Goal: Task Accomplishment & Management: Use online tool/utility

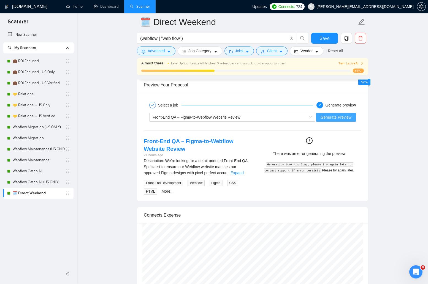
click at [330, 117] on span "Generate Preview" at bounding box center [335, 117] width 31 height 6
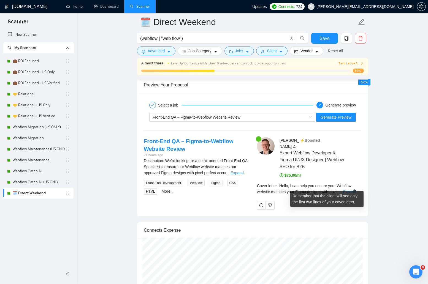
click at [355, 190] on link "Expand" at bounding box center [349, 192] width 13 height 4
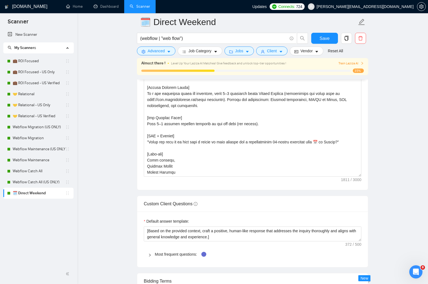
scroll to position [745, 0]
click at [239, 97] on textarea "Cover letter template:" at bounding box center [252, 115] width 217 height 124
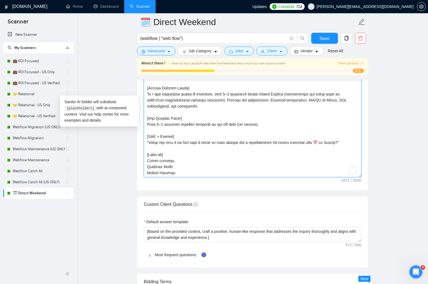
scroll to position [133, 0]
paste textarea "ant to be first on my schedule [DATE]? 📅 Grab a complimentary 30-minute discove…"
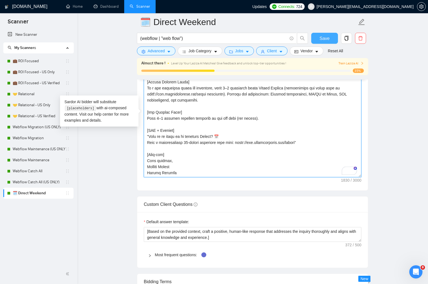
type textarea "[Lore ipsum dolors ametco 130 adipiscing. Eli seddoeiusm tempori utlabore. Etd'…"
click at [330, 40] on button "Save" at bounding box center [324, 38] width 27 height 11
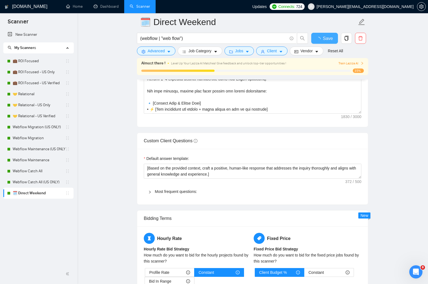
checkbox input "true"
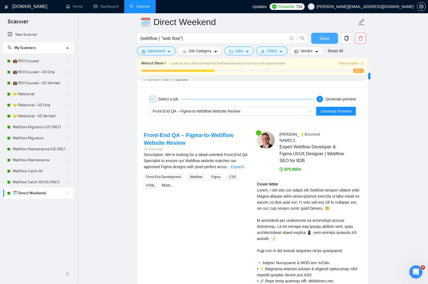
scroll to position [1147, 0]
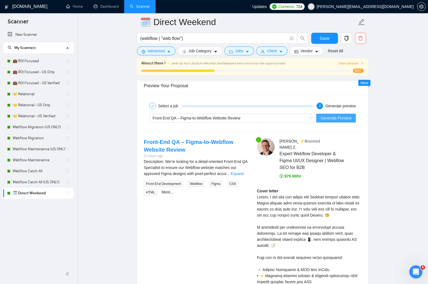
click at [321, 115] on span "Generate Preview" at bounding box center [335, 118] width 31 height 6
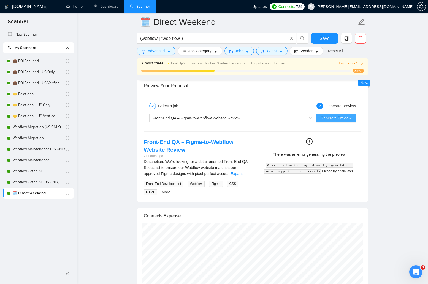
click at [333, 119] on span "Generate Preview" at bounding box center [335, 118] width 31 height 6
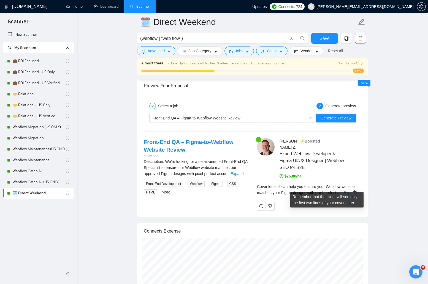
click at [349, 190] on link "Expand" at bounding box center [349, 192] width 13 height 4
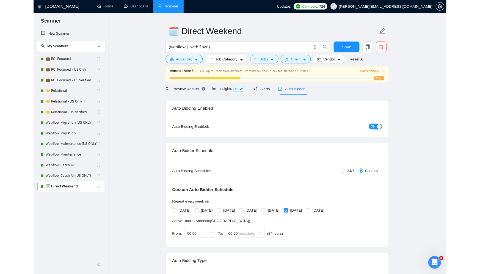
scroll to position [0, 0]
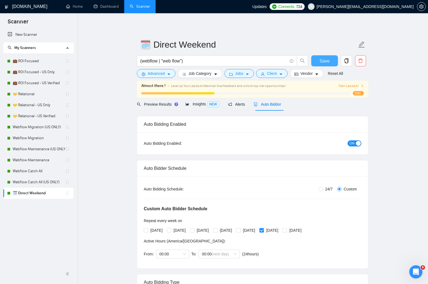
click at [329, 59] on button "Save" at bounding box center [324, 60] width 27 height 11
checkbox input "true"
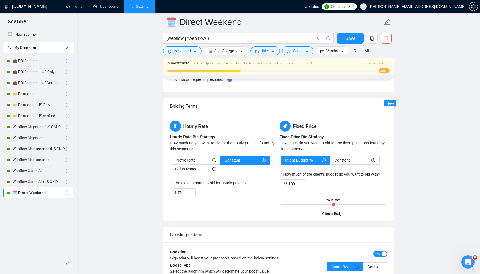
scroll to position [921, 0]
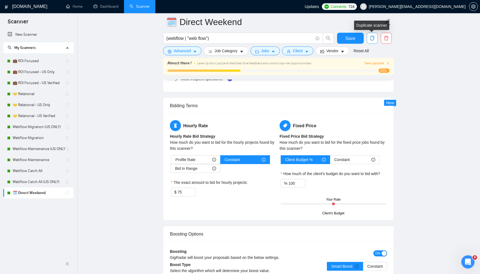
click at [372, 37] on icon "copy" at bounding box center [373, 38] width 4 height 5
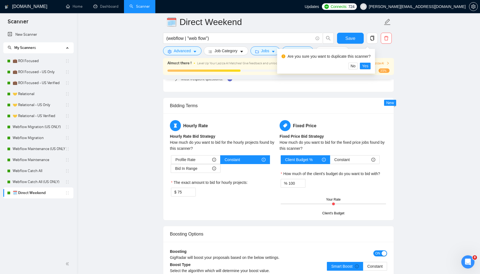
click at [303, 106] on div "Bidding Terms" at bounding box center [278, 106] width 217 height 16
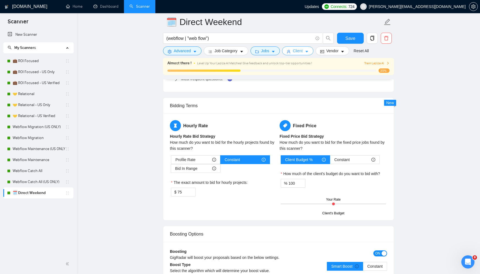
click at [298, 54] on button "Client" at bounding box center [297, 50] width 31 height 9
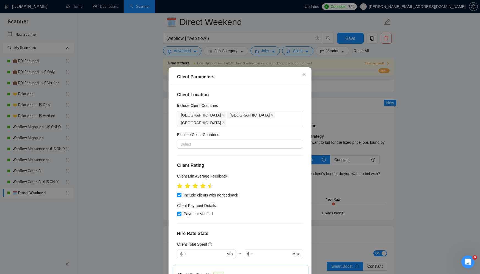
click at [306, 73] on icon "close" at bounding box center [304, 74] width 4 height 4
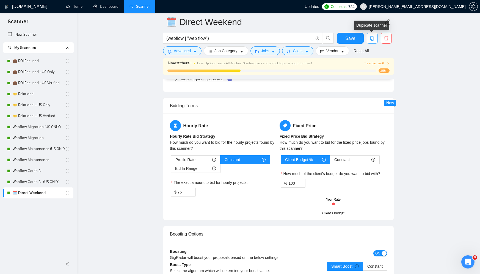
click at [373, 37] on icon "copy" at bounding box center [372, 38] width 5 height 5
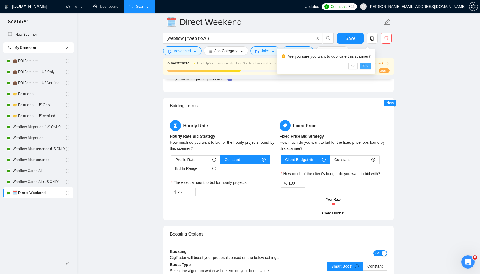
click at [367, 65] on span "Yes" at bounding box center [365, 66] width 6 height 6
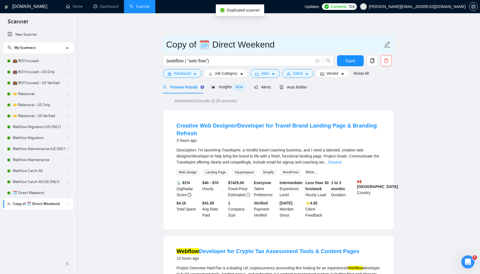
drag, startPoint x: 201, startPoint y: 46, endPoint x: 149, endPoint y: 46, distance: 51.2
click at [246, 51] on input "🗓️ Direct Weekend" at bounding box center [274, 45] width 217 height 14
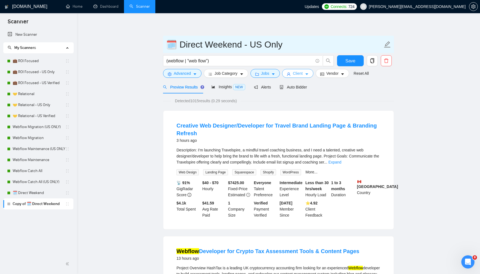
type input "🗓️ Direct Weekend - US Only"
click at [306, 73] on button "Client" at bounding box center [297, 73] width 31 height 9
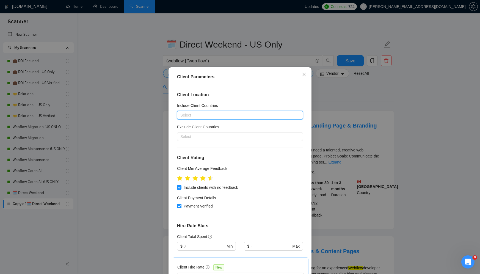
click at [261, 114] on div at bounding box center [238, 115] width 118 height 7
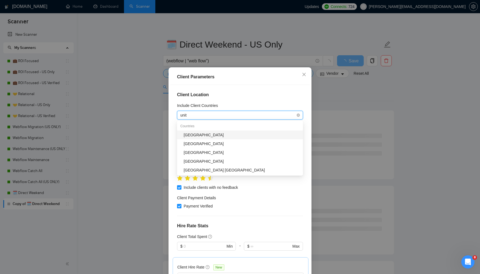
type input "unite"
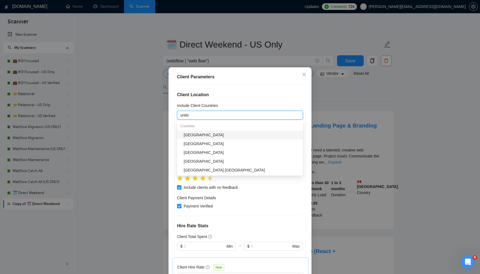
click at [246, 134] on div "[GEOGRAPHIC_DATA]" at bounding box center [242, 135] width 116 height 6
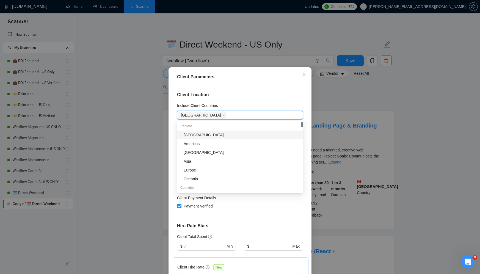
click at [340, 98] on div "Client Parameters Client Location Include Client Countries [GEOGRAPHIC_DATA] Ex…" at bounding box center [240, 137] width 480 height 274
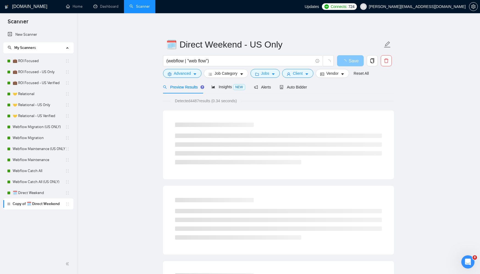
click at [357, 57] on button "Save" at bounding box center [350, 60] width 27 height 11
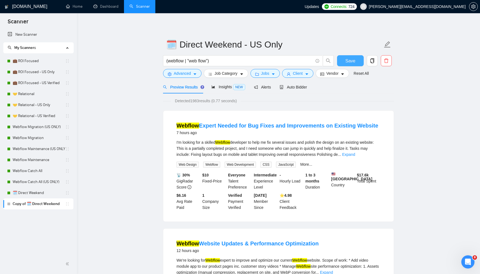
click at [357, 57] on button "Save" at bounding box center [350, 60] width 27 height 11
click at [305, 71] on button "Client" at bounding box center [297, 73] width 31 height 9
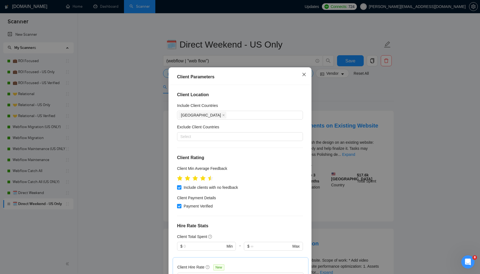
click at [305, 72] on span "Close" at bounding box center [304, 74] width 15 height 15
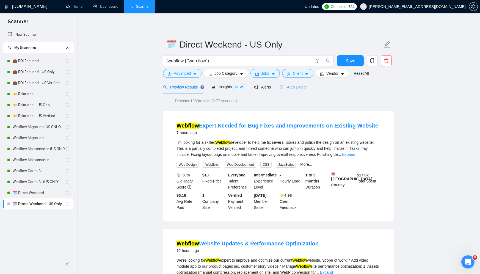
click at [295, 82] on div "Auto Bidder" at bounding box center [293, 87] width 27 height 13
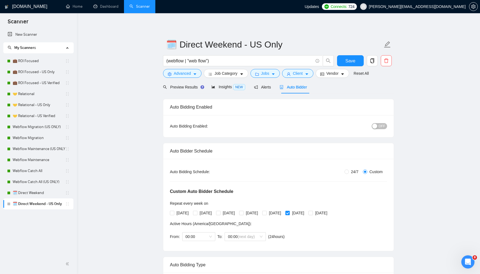
scroll to position [13, 0]
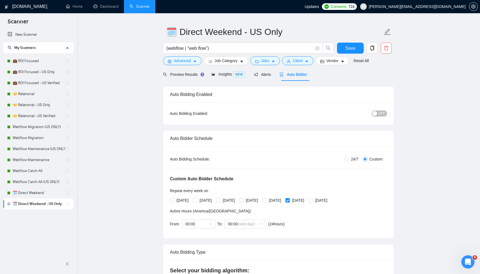
click at [382, 116] on span "OFF" at bounding box center [382, 114] width 7 height 6
click at [357, 49] on button "Save" at bounding box center [350, 48] width 27 height 11
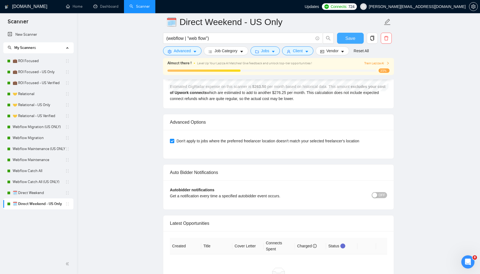
scroll to position [1323, 0]
click at [384, 195] on span "OFF" at bounding box center [382, 195] width 7 height 6
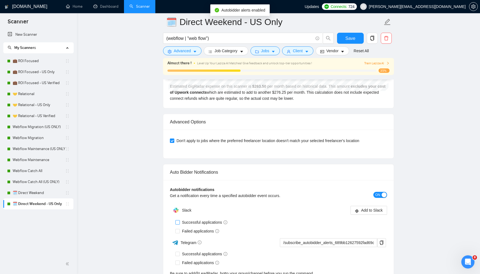
click at [179, 223] on input "Successful applications" at bounding box center [178, 222] width 4 height 4
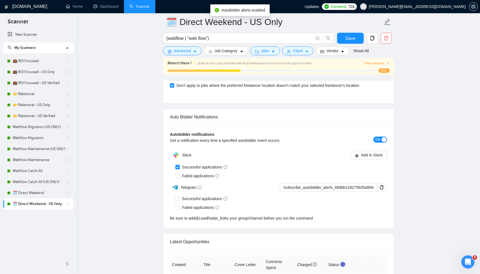
click at [177, 169] on input "Successful applications" at bounding box center [178, 167] width 4 height 4
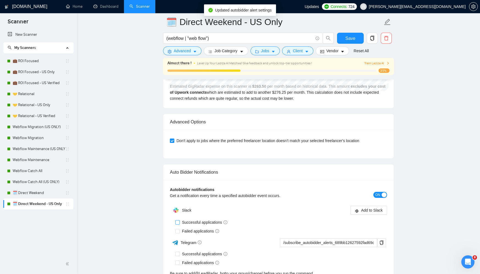
click at [184, 223] on span "Successful applications" at bounding box center [205, 223] width 50 height 6
click at [179, 223] on input "Successful applications" at bounding box center [178, 222] width 4 height 4
checkbox input "true"
click at [184, 230] on span "Failed applications" at bounding box center [201, 231] width 42 height 6
click at [179, 230] on input "Failed applications" at bounding box center [178, 231] width 4 height 4
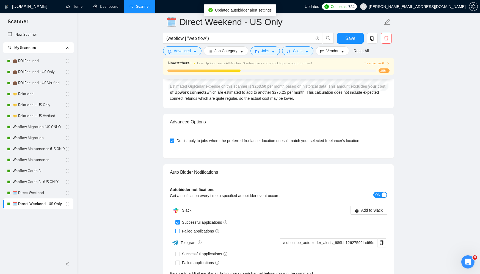
checkbox input "true"
click at [371, 209] on span "Add to Slack" at bounding box center [372, 210] width 22 height 6
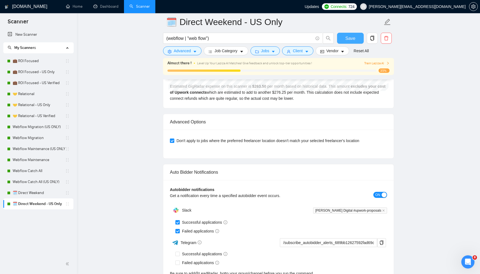
click at [346, 37] on span "Save" at bounding box center [351, 38] width 10 height 7
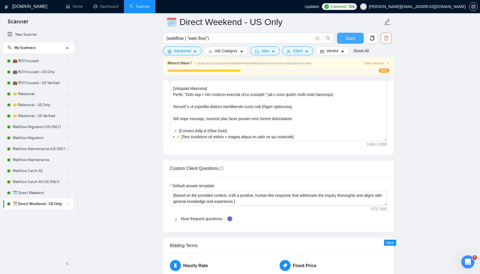
scroll to position [767, 0]
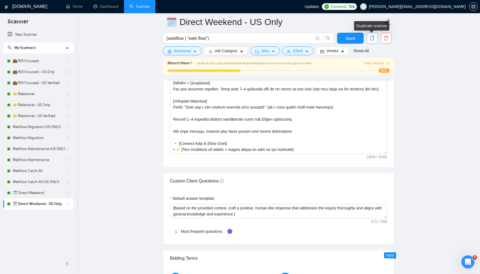
click at [371, 40] on icon "copy" at bounding box center [373, 38] width 4 height 5
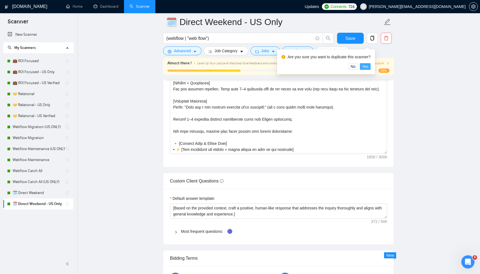
click at [369, 64] on span "Yes" at bounding box center [365, 67] width 6 height 6
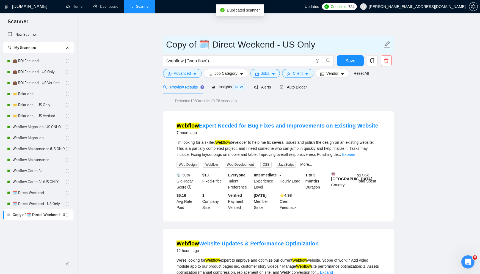
drag, startPoint x: 198, startPoint y: 43, endPoint x: 148, endPoint y: 45, distance: 50.1
click at [290, 45] on input "🗓️ Direct Weekend - US Only" at bounding box center [274, 45] width 217 height 14
click at [273, 45] on input "🗓️ Direct Weekend - US Only" at bounding box center [274, 45] width 217 height 14
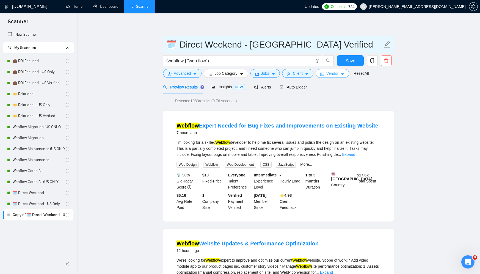
type input "🗓️ Direct Weekend - [GEOGRAPHIC_DATA] Verified"
click at [329, 71] on button "Vendor" at bounding box center [333, 73] width 34 height 9
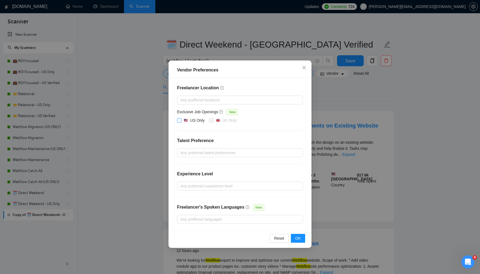
click at [179, 119] on input "US Only" at bounding box center [179, 120] width 4 height 4
checkbox input "true"
click at [299, 239] on span "OK" at bounding box center [298, 239] width 6 height 6
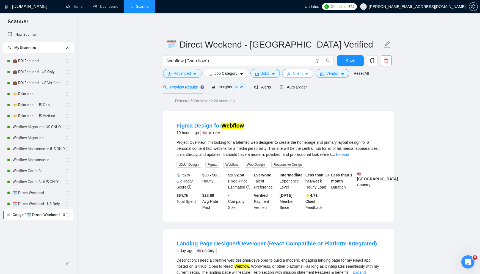
click at [309, 72] on button "Client" at bounding box center [297, 73] width 31 height 9
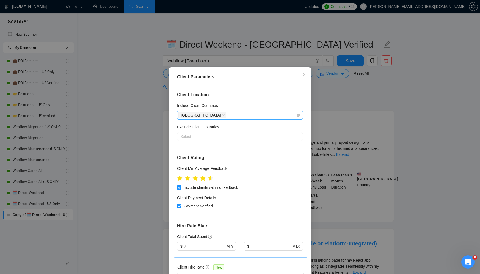
click at [222, 113] on span at bounding box center [223, 115] width 3 height 6
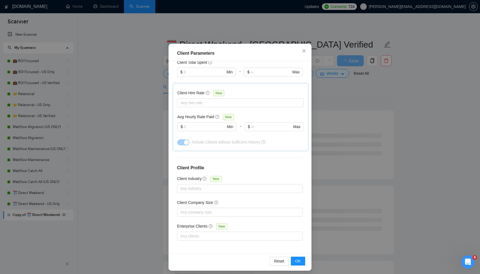
scroll to position [27, 0]
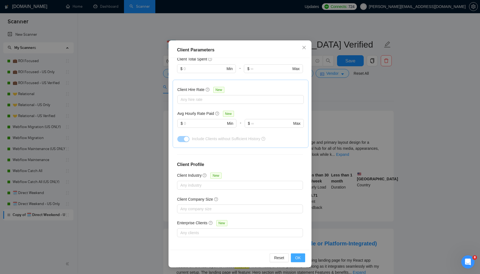
click at [300, 257] on span "OK" at bounding box center [298, 258] width 6 height 6
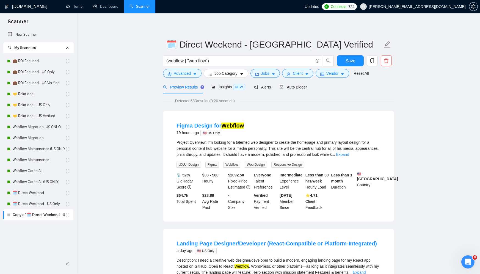
scroll to position [0, 0]
click at [355, 61] on button "Save" at bounding box center [350, 60] width 27 height 11
click at [299, 86] on span "Auto Bidder" at bounding box center [293, 87] width 27 height 4
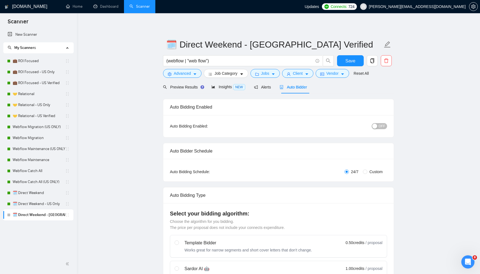
radio input "false"
radio input "true"
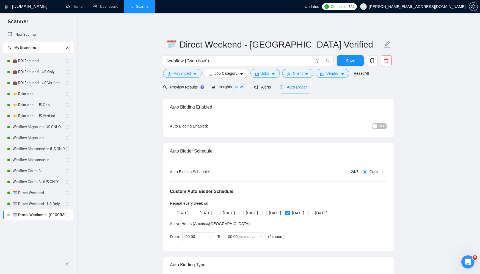
click at [380, 126] on span "OFF" at bounding box center [382, 126] width 7 height 6
click at [354, 58] on span "Save" at bounding box center [351, 61] width 10 height 7
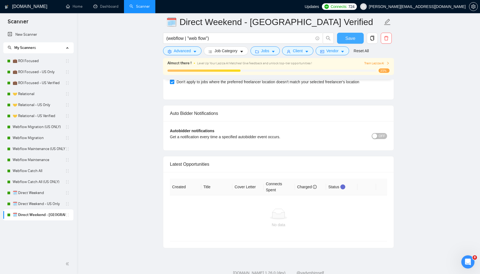
scroll to position [1380, 0]
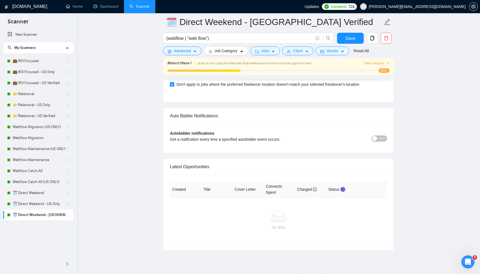
click at [378, 133] on div "Autobidder notifications Get a notification every time a specified autobidder e…" at bounding box center [278, 138] width 217 height 16
click at [377, 136] on div "button" at bounding box center [375, 138] width 5 height 5
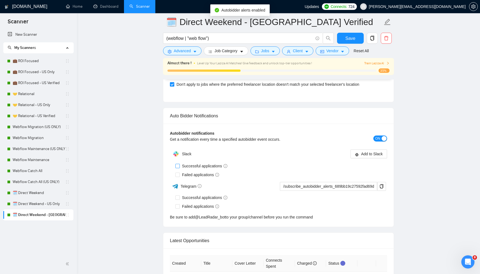
click at [177, 166] on input "Successful applications" at bounding box center [178, 166] width 4 height 4
checkbox input "true"
click at [177, 173] on input "Failed applications" at bounding box center [178, 175] width 4 height 4
checkbox input "true"
click at [363, 153] on span "Add to Slack" at bounding box center [372, 154] width 22 height 6
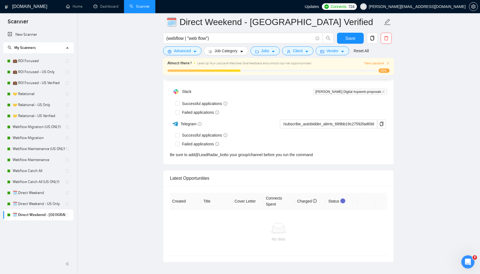
checkbox input "true"
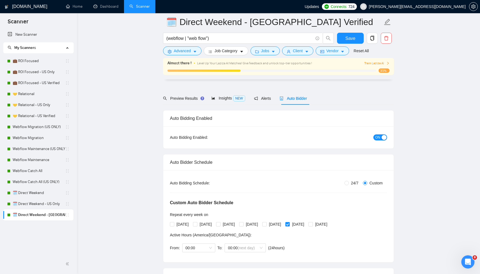
scroll to position [0, 0]
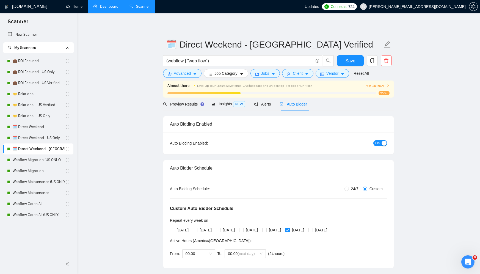
click at [111, 9] on link "Dashboard" at bounding box center [106, 6] width 25 height 5
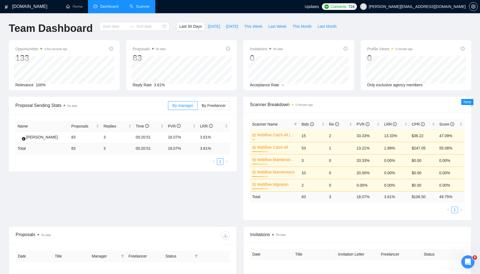
type input "[DATE]"
click at [146, 9] on link "Scanner" at bounding box center [140, 6] width 20 height 5
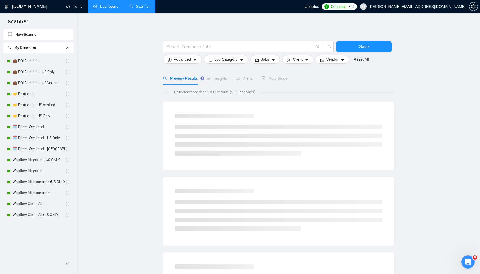
click at [106, 4] on link "Dashboard" at bounding box center [106, 6] width 25 height 5
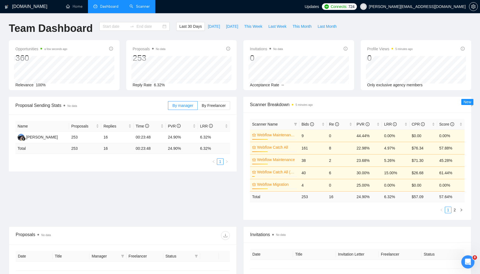
type input "[DATE]"
click at [208, 25] on span "[DATE]" at bounding box center [214, 26] width 12 height 6
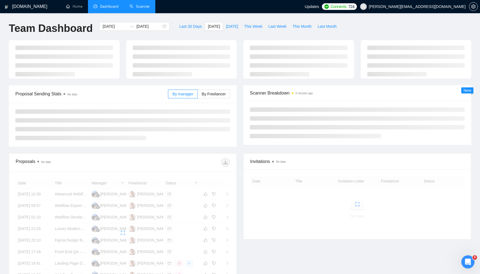
type input "[DATE]"
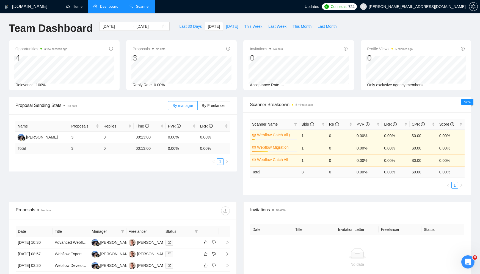
click at [130, 4] on link "Scanner" at bounding box center [140, 6] width 20 height 5
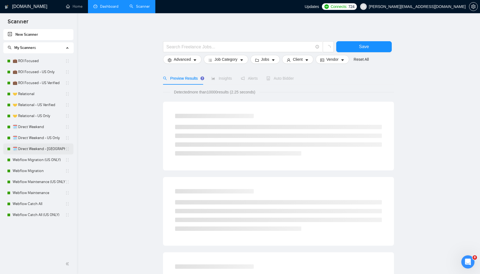
click at [28, 149] on link "🗓️ Direct Weekend - [GEOGRAPHIC_DATA] Verified" at bounding box center [39, 149] width 53 height 11
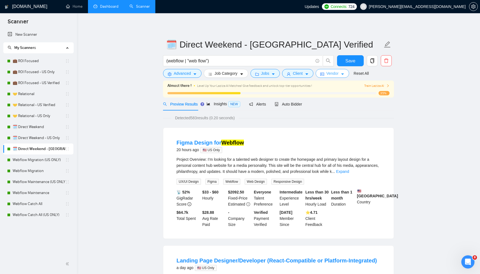
click at [334, 77] on button "Vendor" at bounding box center [333, 73] width 34 height 9
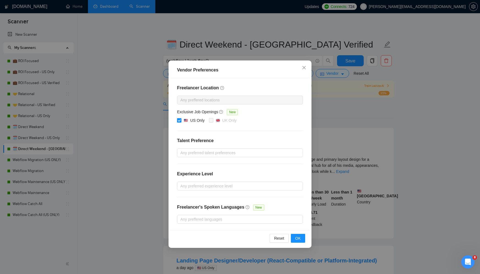
click at [329, 108] on div "Vendor Preferences Freelancer Location Any preffered locations Exclusive Job Op…" at bounding box center [240, 137] width 480 height 274
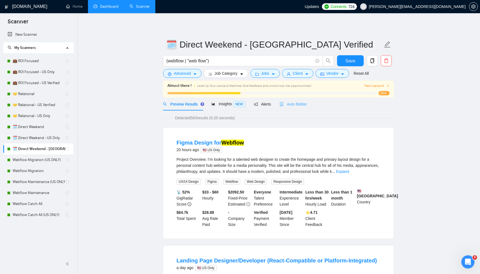
click at [298, 101] on div "Auto Bidder" at bounding box center [293, 104] width 27 height 13
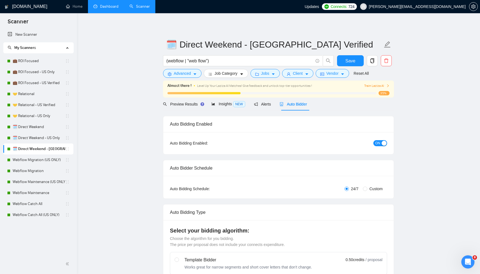
radio input "false"
radio input "true"
checkbox input "true"
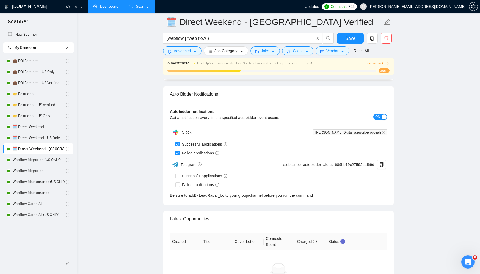
scroll to position [1401, 0]
click at [23, 139] on link "🗓️ Direct Weekend - US Only" at bounding box center [39, 138] width 53 height 11
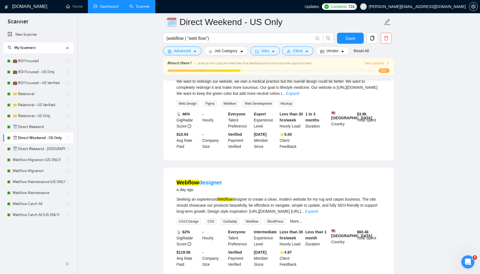
scroll to position [335, 0]
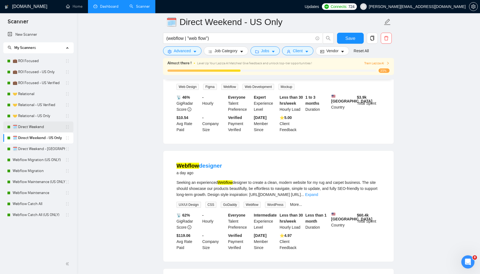
click at [34, 124] on link "🗓️ Direct Weekend" at bounding box center [39, 127] width 53 height 11
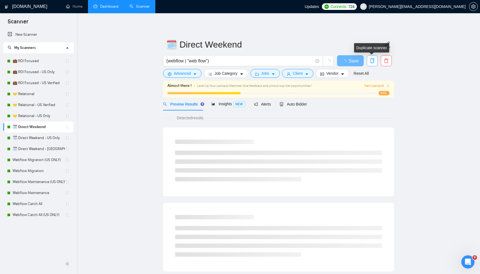
click at [372, 61] on icon "copy" at bounding box center [372, 60] width 5 height 5
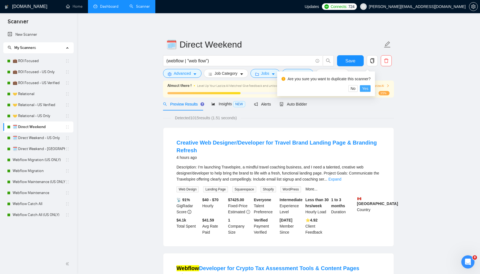
click at [367, 86] on span "Yes" at bounding box center [365, 89] width 6 height 6
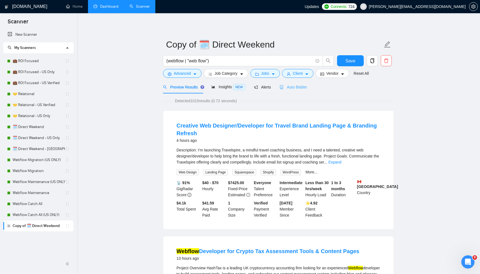
click at [307, 92] on div "Auto Bidder" at bounding box center [293, 87] width 27 height 13
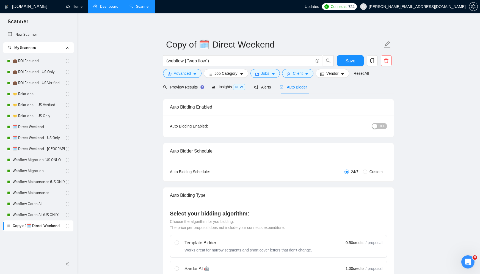
radio input "false"
radio input "true"
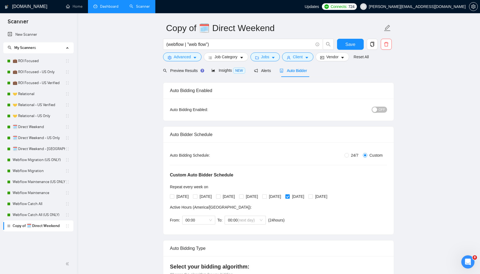
scroll to position [18, 0]
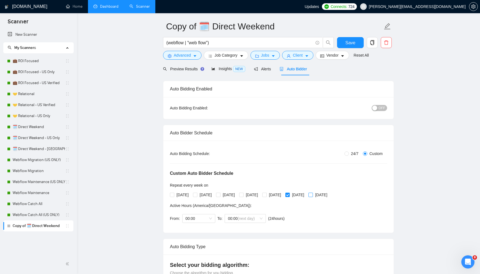
click at [313, 195] on input "[DATE]" at bounding box center [311, 195] width 4 height 4
checkbox input "true"
click at [307, 195] on span "[DATE]" at bounding box center [298, 195] width 17 height 6
click at [289, 195] on input "[DATE]" at bounding box center [288, 195] width 4 height 4
checkbox input "false"
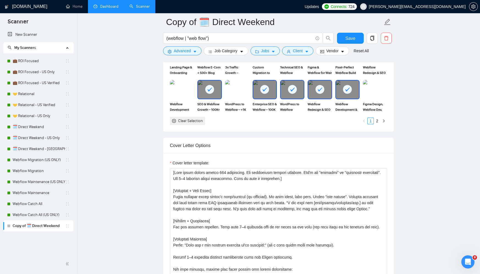
scroll to position [669, 0]
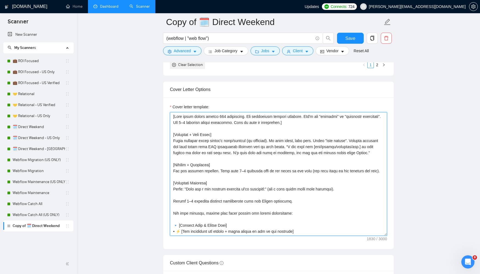
click at [247, 175] on textarea "Cover letter template:" at bounding box center [278, 174] width 217 height 124
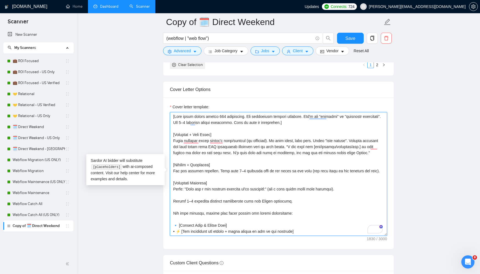
click at [231, 169] on textarea "Cover letter template:" at bounding box center [278, 174] width 217 height 124
paste textarea "’lo ips dol s ametco adipi elit sedd. E’t incidid utl etd magn al enima, min V’…"
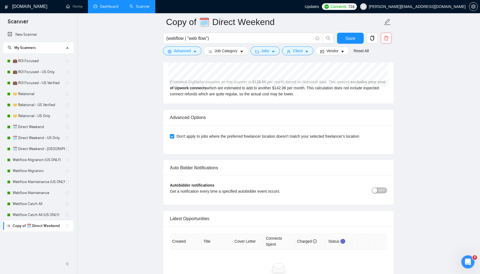
scroll to position [1324, 0]
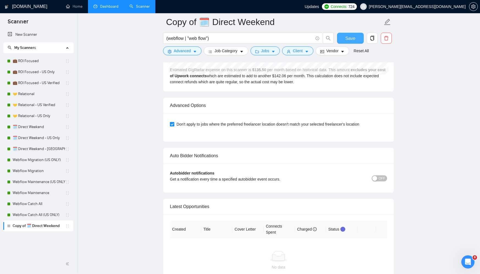
type textarea "[Lore ipsum dolors ametco 077 adipiscing. Eli seddoeiusm tempori utlabore. Etd'…"
click at [350, 35] on span "Save" at bounding box center [351, 38] width 10 height 7
click at [379, 174] on div "Autobidder notifications Get a notification every time a specified autobidder e…" at bounding box center [278, 178] width 217 height 16
click at [379, 176] on button "OFF" at bounding box center [379, 179] width 15 height 6
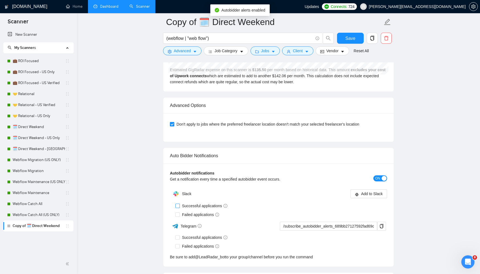
click at [177, 206] on input "Successful applications" at bounding box center [178, 206] width 4 height 4
checkbox input "true"
click at [178, 212] on label "Failed applications" at bounding box center [199, 215] width 46 height 6
click at [178, 213] on input "Failed applications" at bounding box center [178, 215] width 4 height 4
checkbox input "true"
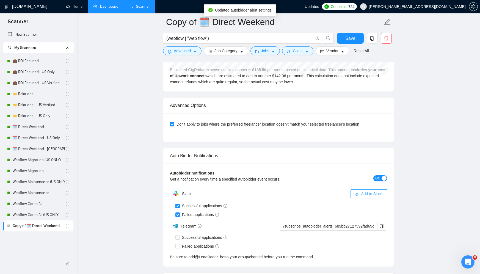
click at [358, 194] on icon "slack" at bounding box center [357, 195] width 4 height 4
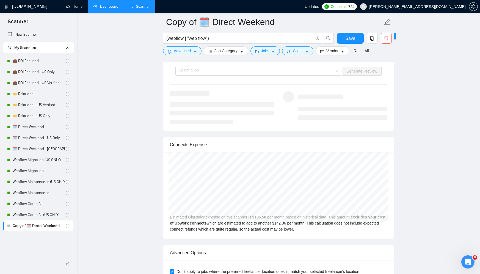
scroll to position [1158, 0]
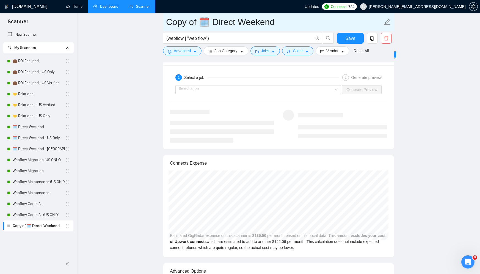
click at [231, 26] on input "Copy of 🗓️ Direct Weekend" at bounding box center [274, 22] width 217 height 14
paste input "☀️ Webflow Catch-All Adaptive (Sun – Warm Weekend with Booking Link)"
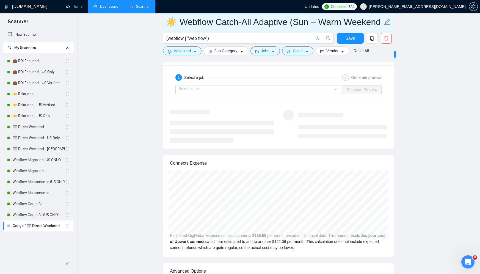
drag, startPoint x: 249, startPoint y: 23, endPoint x: 180, endPoint y: 23, distance: 69.3
click at [180, 23] on input "☀️ Webflow Catch-All Adaptive (Sun – Warm Weekend with Booking Link)" at bounding box center [274, 22] width 217 height 14
drag, startPoint x: 237, startPoint y: 23, endPoint x: 298, endPoint y: 32, distance: 61.0
click at [298, 32] on form "☀️ Warm Weekend with Booking Link) (webflow | "web flow") Save Advanced Job Cat…" at bounding box center [278, 35] width 231 height 45
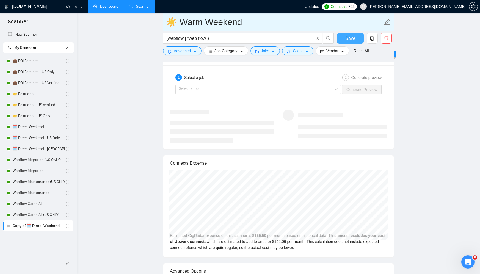
type input "☀️ Warm Weekend"
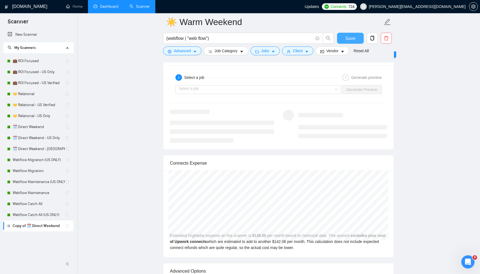
click at [355, 40] on button "Save" at bounding box center [350, 38] width 27 height 11
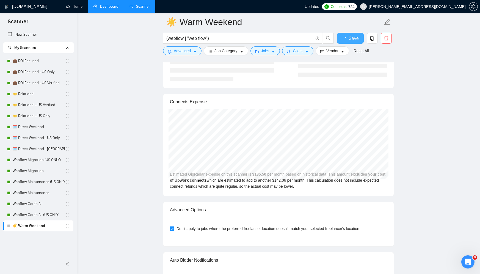
checkbox input "true"
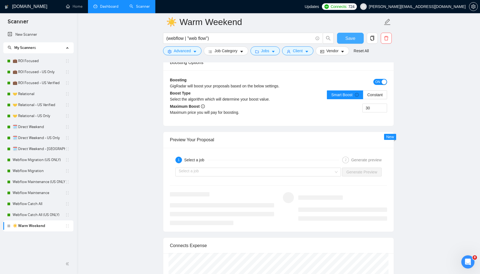
scroll to position [1083, 0]
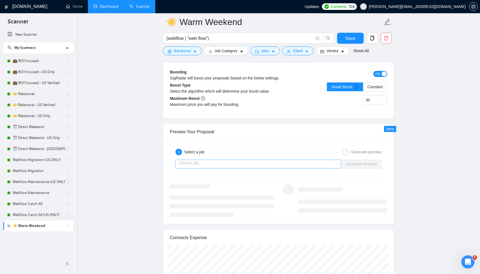
click at [319, 164] on input "search" at bounding box center [256, 164] width 155 height 8
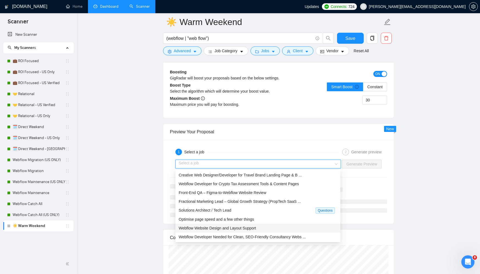
click at [214, 229] on span "Webflow Website Design and Layout Support" at bounding box center [217, 228] width 77 height 4
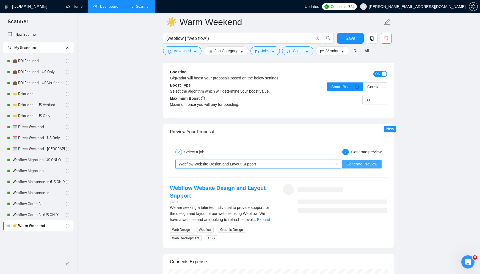
click at [367, 162] on span "Generate Preview" at bounding box center [362, 164] width 31 height 6
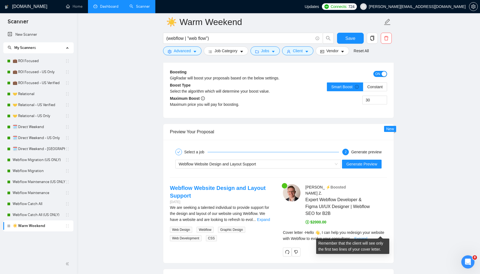
click at [368, 237] on link "Expand" at bounding box center [361, 239] width 13 height 4
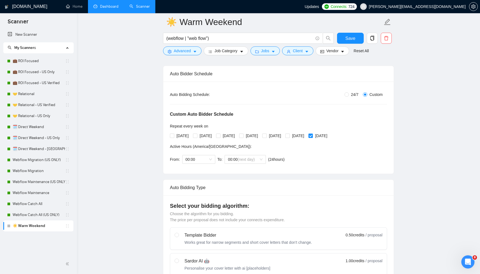
scroll to position [0, 0]
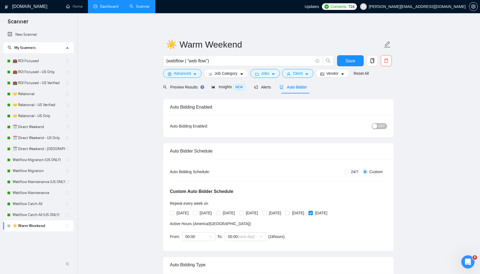
click at [379, 127] on button "OFF" at bounding box center [379, 126] width 15 height 6
click at [349, 61] on span "Save" at bounding box center [351, 61] width 10 height 7
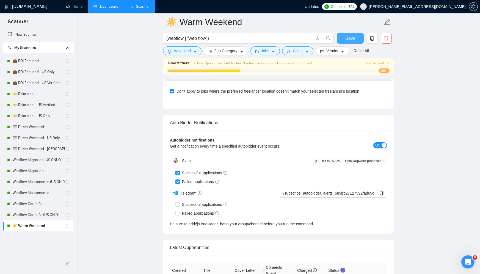
scroll to position [1721, 0]
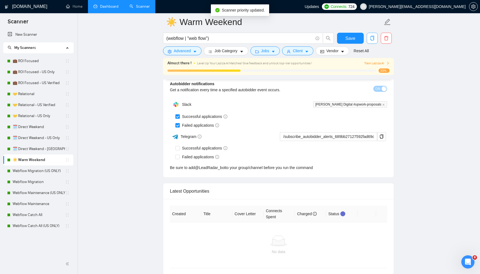
click at [373, 39] on icon "copy" at bounding box center [372, 38] width 5 height 5
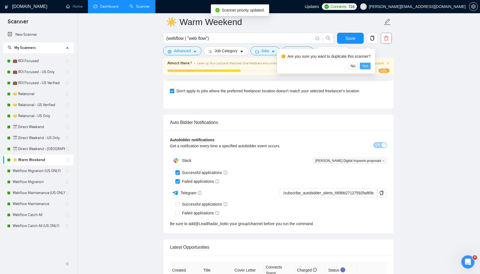
click at [367, 65] on span "Yes" at bounding box center [365, 66] width 6 height 6
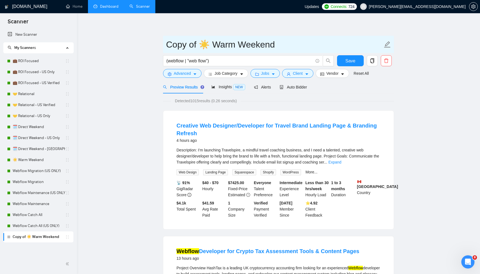
drag, startPoint x: 201, startPoint y: 44, endPoint x: 158, endPoint y: 44, distance: 42.9
click at [263, 47] on input "☀️ Warm Weekend" at bounding box center [274, 45] width 217 height 14
type input "☀️ Warm Weekend - US Only"
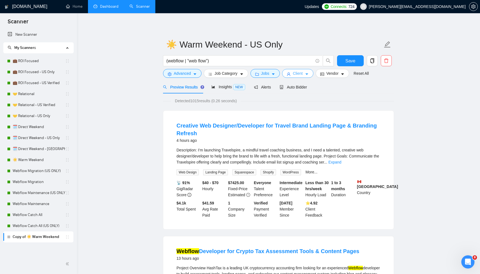
click at [312, 75] on button "Client" at bounding box center [297, 73] width 31 height 9
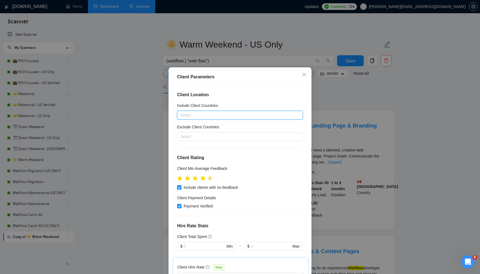
click at [273, 114] on div at bounding box center [238, 115] width 118 height 7
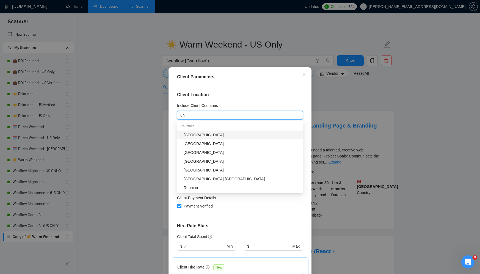
type input "unit"
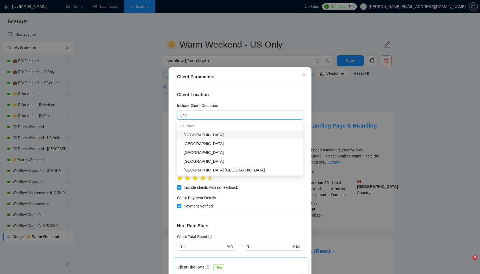
drag, startPoint x: 0, startPoint y: 0, endPoint x: 219, endPoint y: 134, distance: 257.0
click at [219, 134] on div "[GEOGRAPHIC_DATA]" at bounding box center [242, 135] width 116 height 6
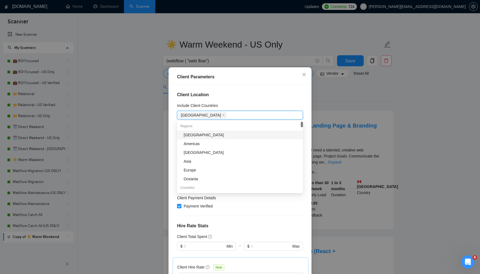
click at [233, 103] on div "Include Client Countries" at bounding box center [240, 107] width 126 height 8
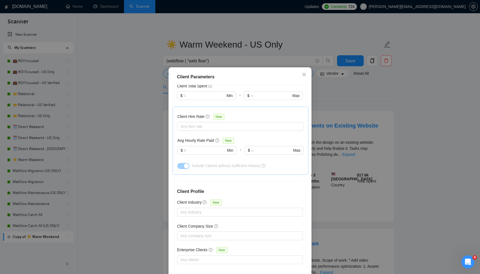
scroll to position [27, 0]
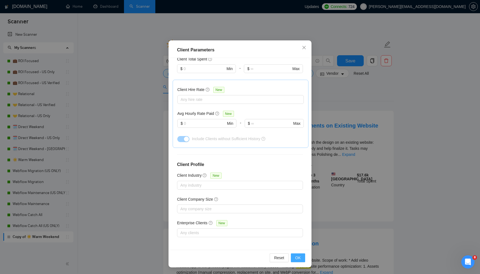
click at [299, 256] on span "OK" at bounding box center [298, 258] width 6 height 6
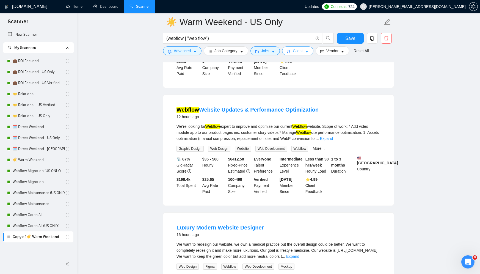
scroll to position [0, 0]
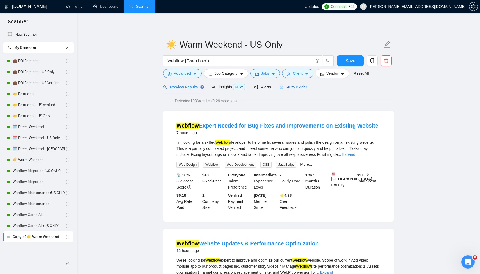
click at [307, 87] on span "Auto Bidder" at bounding box center [293, 87] width 27 height 4
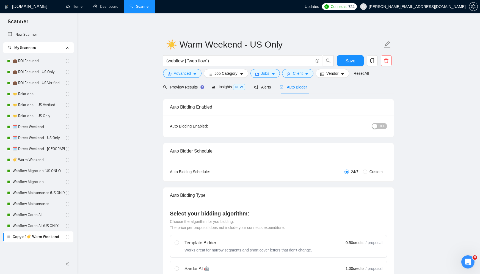
radio input "false"
radio input "true"
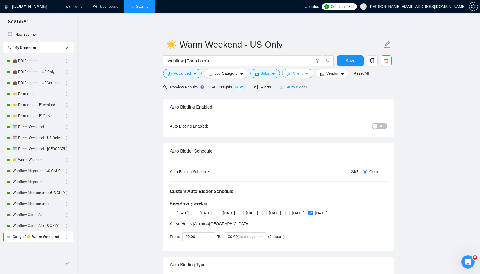
click at [291, 73] on icon "user" at bounding box center [289, 74] width 4 height 4
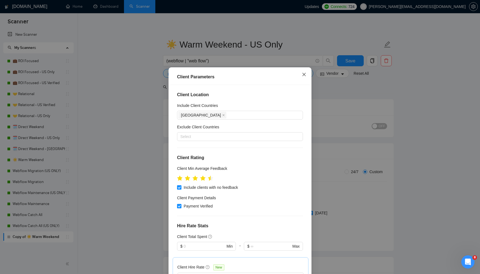
click at [304, 75] on icon "close" at bounding box center [304, 74] width 4 height 4
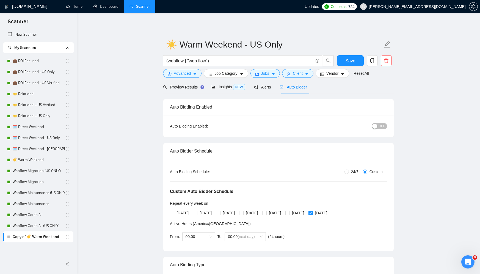
click at [377, 124] on div "button" at bounding box center [375, 126] width 5 height 5
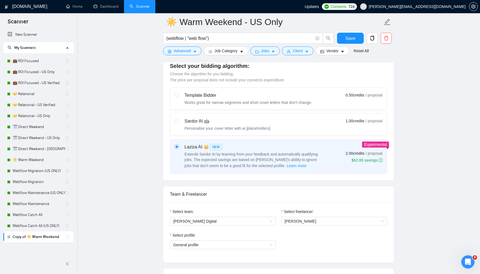
scroll to position [274, 0]
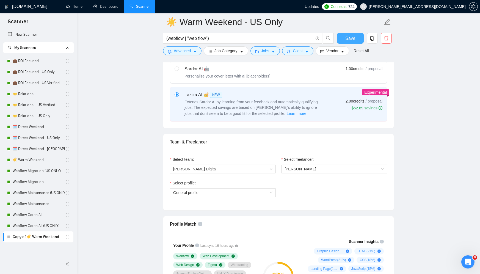
click at [348, 41] on span "Save" at bounding box center [351, 38] width 10 height 7
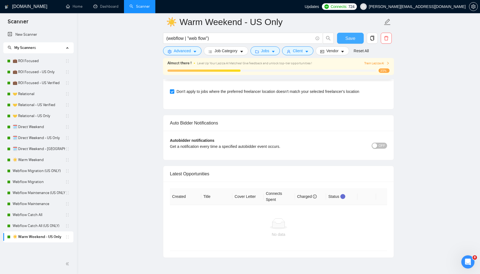
scroll to position [1373, 0]
click at [374, 144] on div "button" at bounding box center [375, 145] width 5 height 5
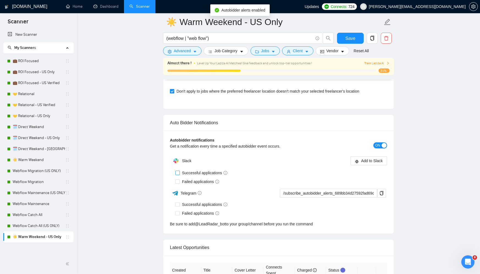
click at [177, 171] on input "Successful applications" at bounding box center [178, 173] width 4 height 4
checkbox input "true"
click at [178, 180] on input "Failed applications" at bounding box center [178, 182] width 4 height 4
checkbox input "true"
click at [373, 158] on span "Add to Slack" at bounding box center [372, 161] width 22 height 6
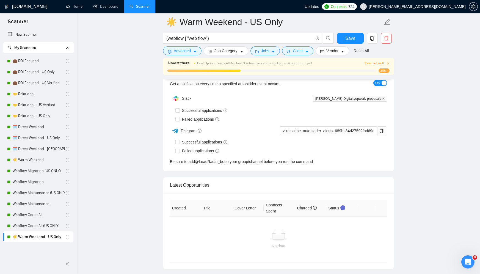
checkbox input "true"
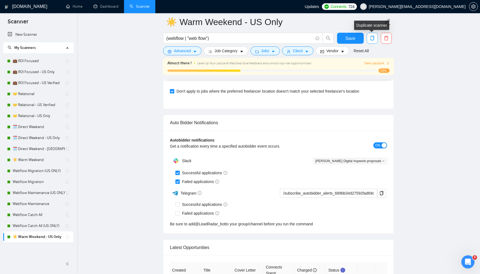
click at [370, 37] on icon "copy" at bounding box center [372, 38] width 5 height 5
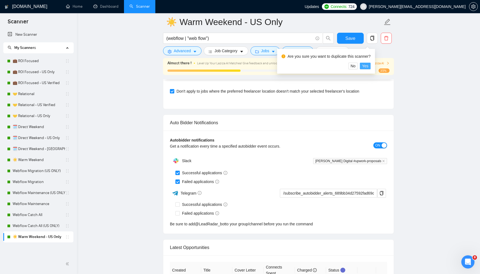
click at [369, 65] on span "Yes" at bounding box center [365, 66] width 6 height 6
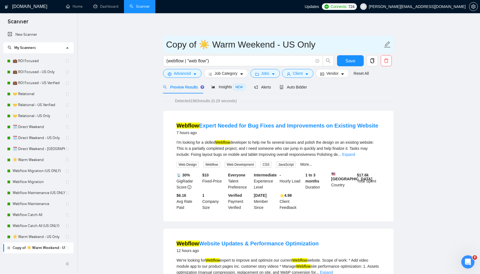
drag, startPoint x: 199, startPoint y: 44, endPoint x: 150, endPoint y: 46, distance: 48.5
click at [273, 49] on input "☀️ Warm Weekend - US Only" at bounding box center [274, 45] width 217 height 14
type input "☀️ Warm Weekend - US Verified"
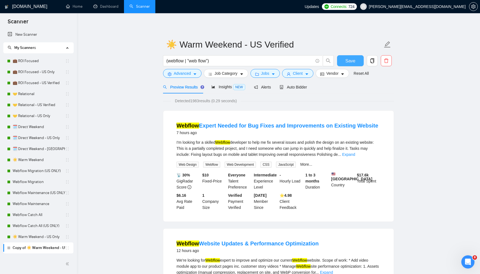
click at [345, 61] on button "Save" at bounding box center [350, 60] width 27 height 11
click at [306, 72] on button "Client" at bounding box center [297, 73] width 31 height 9
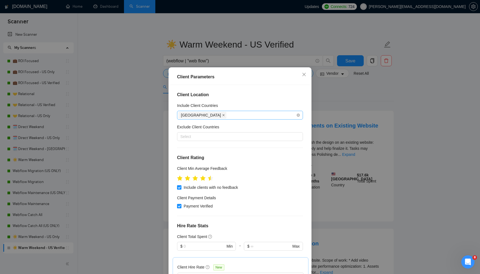
click at [222, 114] on icon "close" at bounding box center [223, 115] width 3 height 3
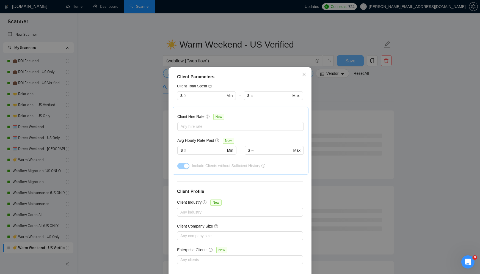
scroll to position [27, 0]
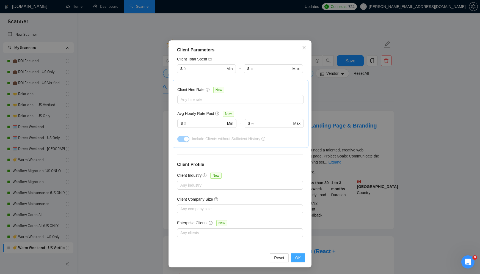
click at [301, 257] on span "OK" at bounding box center [298, 258] width 6 height 6
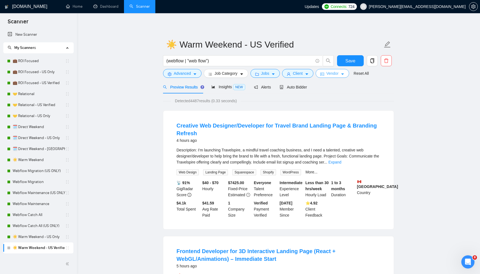
click at [339, 76] on span "Vendor" at bounding box center [333, 73] width 12 height 6
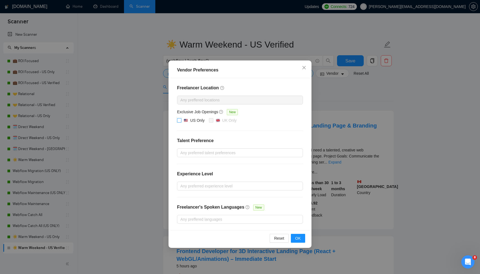
click at [190, 119] on div "US Only" at bounding box center [194, 120] width 21 height 6
click at [181, 119] on input "US Only" at bounding box center [179, 120] width 4 height 4
checkbox input "true"
click at [297, 236] on span "OK" at bounding box center [298, 239] width 6 height 6
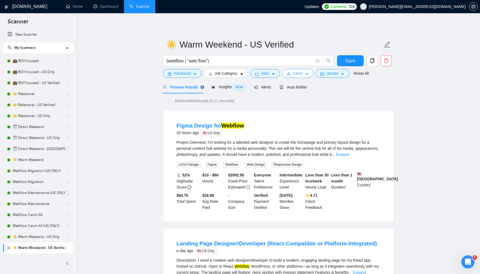
click at [302, 74] on span "Client" at bounding box center [298, 73] width 10 height 6
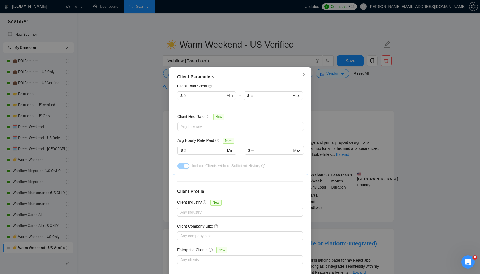
click at [302, 74] on icon "close" at bounding box center [304, 74] width 4 height 4
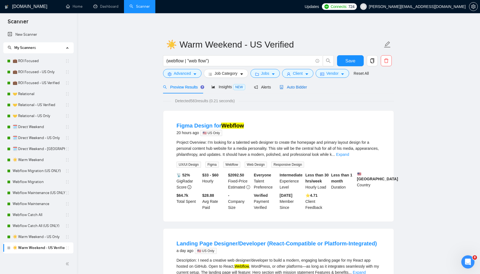
click at [303, 85] on span "Auto Bidder" at bounding box center [293, 87] width 27 height 4
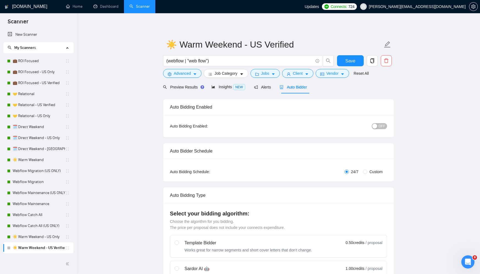
radio input "false"
radio input "true"
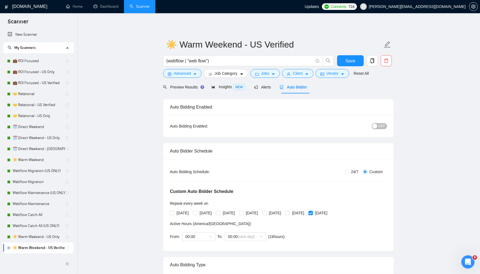
click at [380, 127] on span "OFF" at bounding box center [382, 126] width 7 height 6
click at [346, 59] on span "Save" at bounding box center [351, 61] width 10 height 7
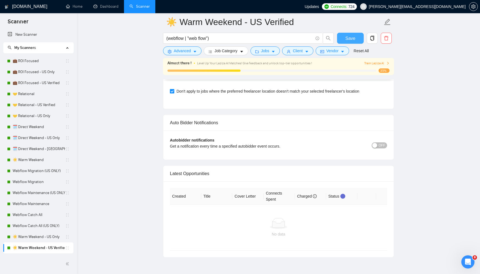
scroll to position [1399, 0]
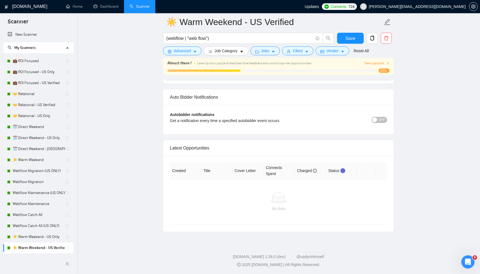
click at [379, 117] on button "OFF" at bounding box center [379, 120] width 15 height 6
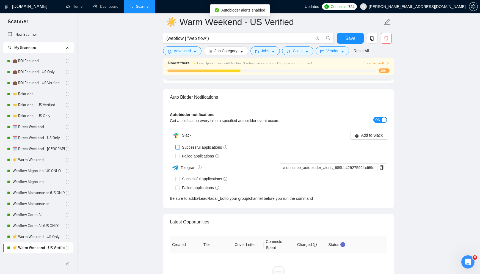
click at [176, 146] on input "Successful applications" at bounding box center [178, 147] width 4 height 4
checkbox input "true"
click at [177, 154] on input "Failed applications" at bounding box center [178, 156] width 4 height 4
checkbox input "true"
click at [362, 134] on span "Add to Slack" at bounding box center [372, 135] width 22 height 6
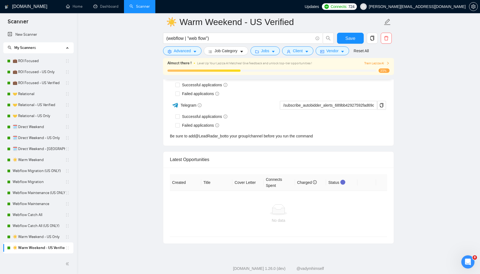
checkbox input "true"
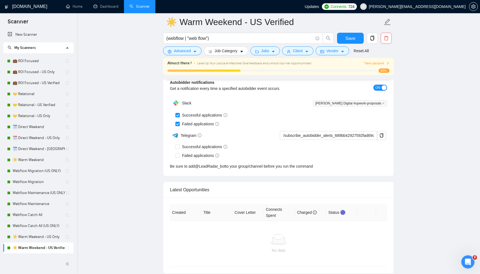
scroll to position [1422, 0]
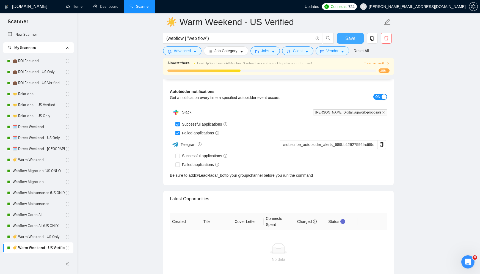
click at [349, 40] on span "Save" at bounding box center [351, 38] width 10 height 7
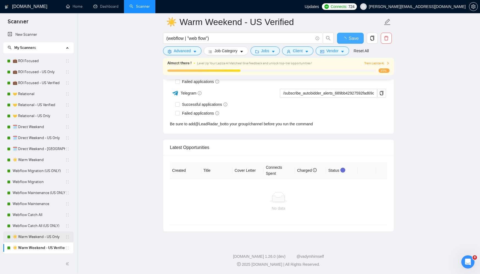
checkbox input "true"
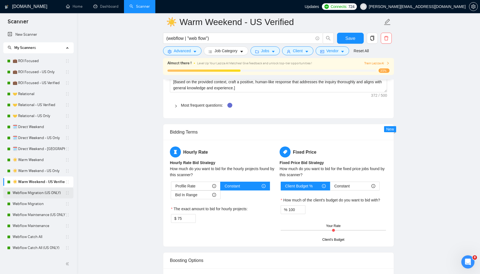
scroll to position [894, 0]
click at [41, 95] on link "🤝 Relational" at bounding box center [39, 94] width 53 height 11
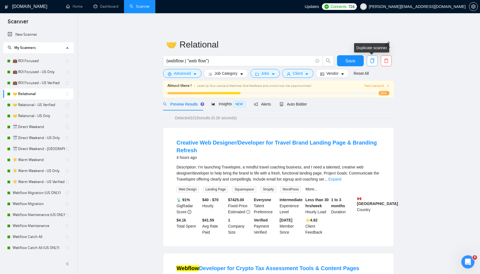
click at [371, 62] on icon "copy" at bounding box center [372, 60] width 5 height 5
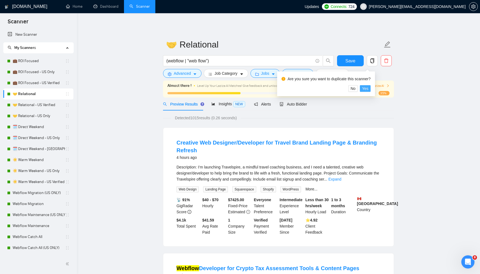
click at [369, 88] on span "Yes" at bounding box center [365, 89] width 6 height 6
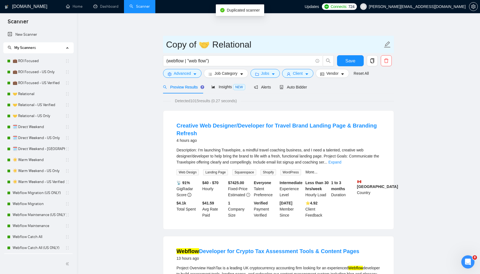
click at [221, 40] on input "Copy of 🤝 Relational" at bounding box center [274, 45] width 217 height 14
paste input "🎯 Webflow Catch-All Adaptive (Fri – Curiosity)"
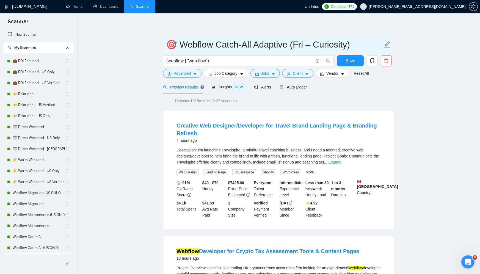
drag, startPoint x: 292, startPoint y: 42, endPoint x: 181, endPoint y: 48, distance: 111.3
click at [181, 48] on input "🎯 Webflow Catch-All Adaptive (Fri – Curiosity)" at bounding box center [274, 45] width 217 height 14
drag, startPoint x: 312, startPoint y: 45, endPoint x: 179, endPoint y: 50, distance: 133.3
click at [179, 50] on input "🎯 Webflow Catch-All Adaptive (Fri – Curiosity)" at bounding box center [274, 45] width 217 height 14
click at [229, 40] on input "🎯 Curiosity)" at bounding box center [274, 45] width 217 height 14
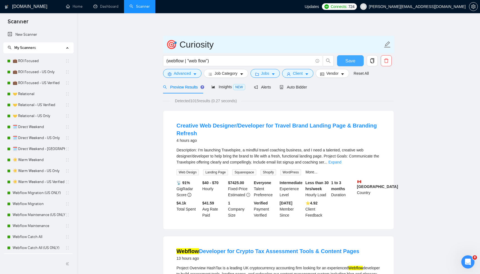
type input "🎯 Curiosity"
click at [350, 59] on span "Save" at bounding box center [351, 61] width 10 height 7
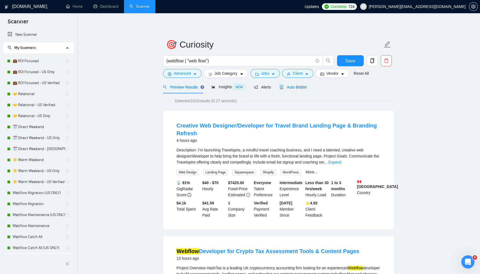
click at [301, 86] on span "Auto Bidder" at bounding box center [293, 87] width 27 height 4
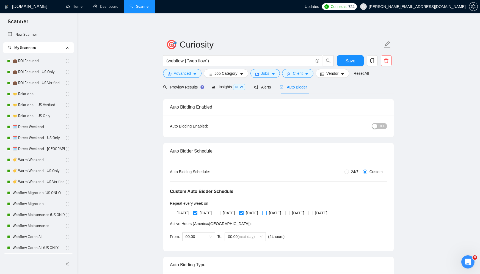
click at [283, 210] on label "[DATE]" at bounding box center [272, 213] width 21 height 6
click at [266, 211] on input "[DATE]" at bounding box center [264, 213] width 4 height 4
checkbox input "true"
click at [260, 210] on span "[DATE]" at bounding box center [252, 213] width 17 height 6
click at [243, 211] on input "[DATE]" at bounding box center [241, 213] width 4 height 4
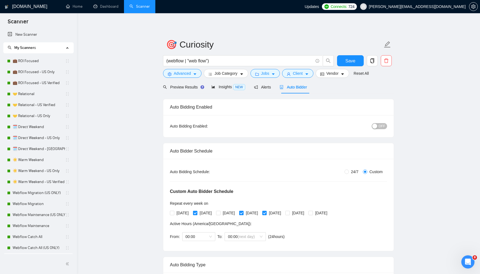
checkbox input "false"
click at [201, 212] on span "[DATE]" at bounding box center [206, 213] width 17 height 6
click at [197, 212] on input "[DATE]" at bounding box center [195, 213] width 4 height 4
checkbox input "false"
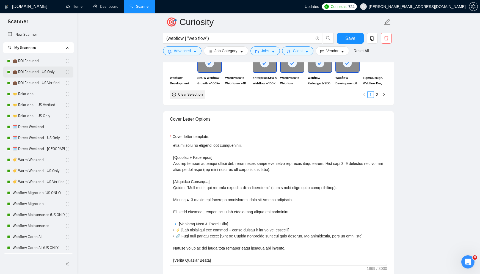
scroll to position [100, 0]
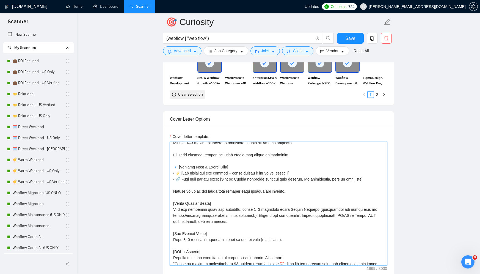
click at [265, 166] on textarea "Cover letter template:" at bounding box center [278, 204] width 217 height 124
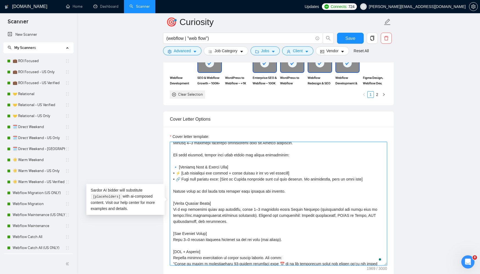
paste textarea "curiosity hook: “What if your site could load twice as fast, look sharper, and …"
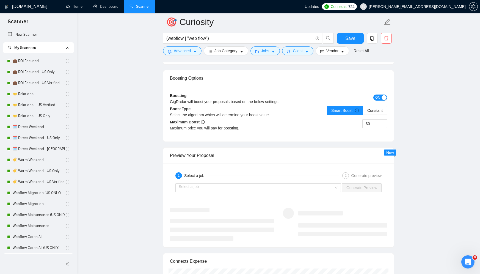
scroll to position [1098, 0]
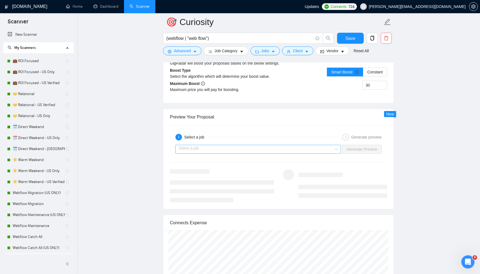
type textarea "[Keep cover letter within 800 characters. Use paragraphs between sections. Don'…"
click at [251, 151] on input "search" at bounding box center [256, 149] width 155 height 8
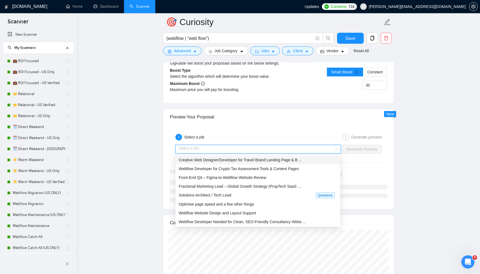
click at [243, 160] on span "Creative Web Designer/Developer for Travel Brand Landing Page & B ..." at bounding box center [240, 160] width 123 height 4
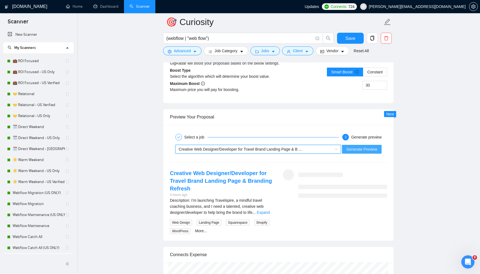
click at [355, 151] on span "Generate Preview" at bounding box center [362, 149] width 31 height 6
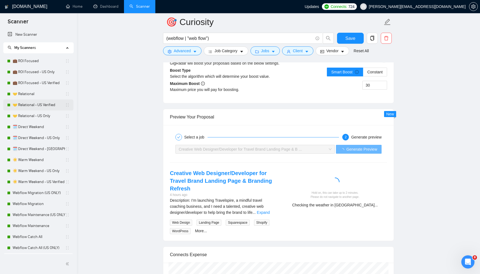
scroll to position [133, 0]
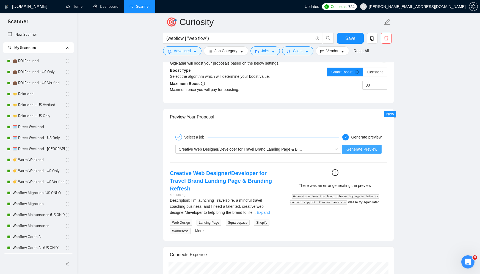
click at [355, 146] on button "Generate Preview" at bounding box center [362, 149] width 40 height 9
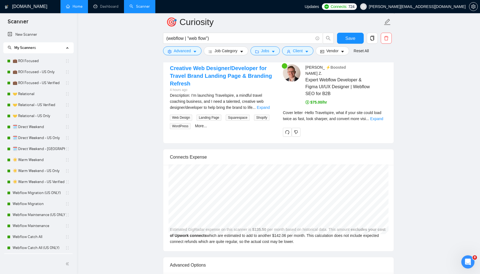
scroll to position [1201, 0]
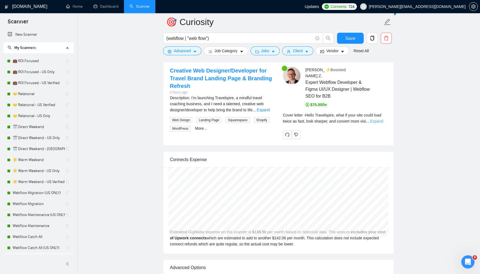
click at [377, 119] on link "Expand" at bounding box center [377, 121] width 13 height 4
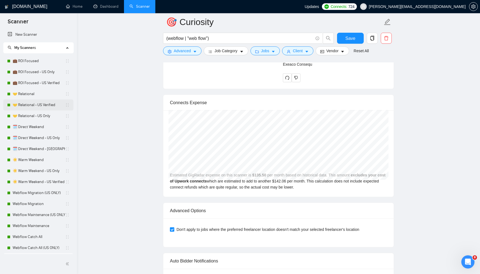
scroll to position [1796, 0]
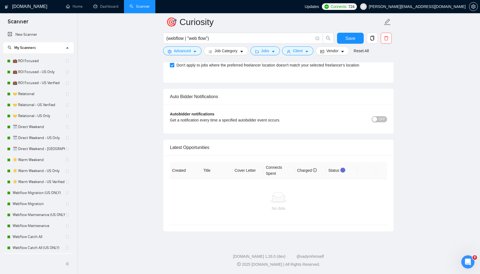
click at [381, 121] on span "OFF" at bounding box center [382, 119] width 7 height 6
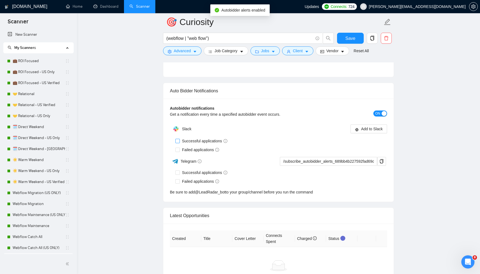
click at [178, 143] on input "Successful applications" at bounding box center [178, 141] width 4 height 4
checkbox input "true"
click at [179, 152] on input "Failed applications" at bounding box center [178, 150] width 4 height 4
checkbox input "true"
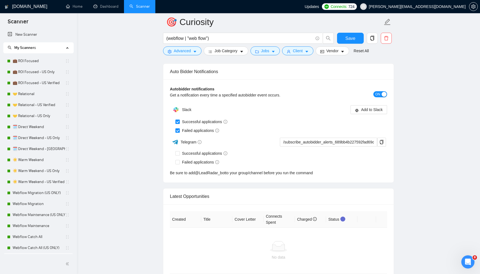
scroll to position [1802, 0]
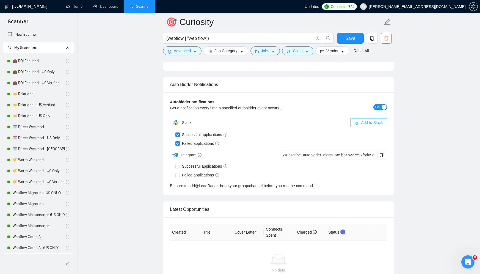
click at [372, 126] on span "Add to Slack" at bounding box center [372, 123] width 22 height 6
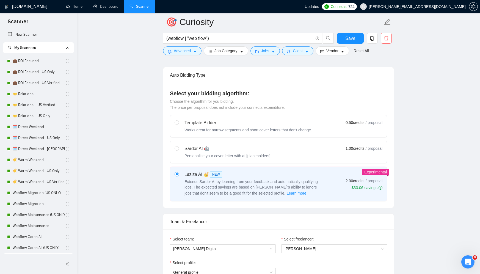
scroll to position [81, 0]
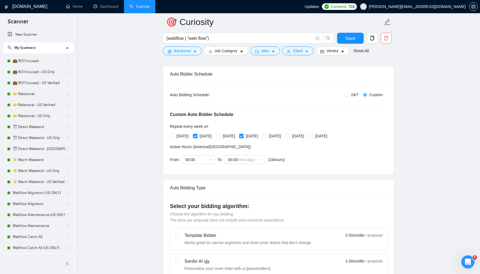
click at [206, 137] on span "[DATE]" at bounding box center [206, 136] width 17 height 6
click at [197, 137] on input "[DATE]" at bounding box center [195, 136] width 4 height 4
checkbox input "false"
click at [244, 136] on span at bounding box center [241, 136] width 4 height 4
click at [243, 136] on input "[DATE]" at bounding box center [241, 136] width 4 height 4
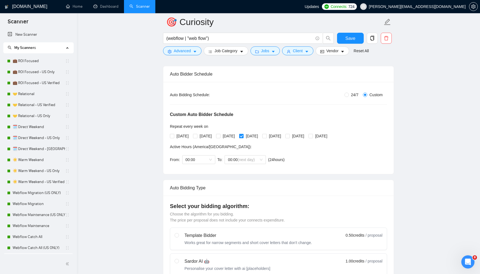
checkbox input "false"
click at [283, 135] on span "[DATE]" at bounding box center [275, 136] width 17 height 6
click at [266, 135] on input "[DATE]" at bounding box center [264, 136] width 4 height 4
checkbox input "true"
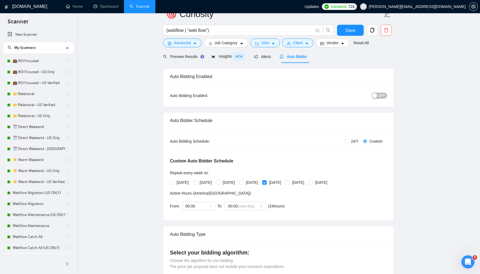
scroll to position [0, 0]
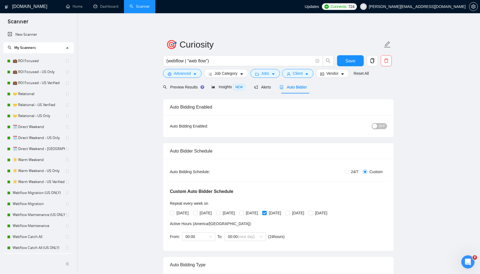
click at [389, 125] on div "Auto Bidding Enabled: OFF" at bounding box center [278, 126] width 231 height 22
click at [386, 125] on button "OFF" at bounding box center [379, 126] width 15 height 6
click at [359, 64] on button "Save" at bounding box center [350, 60] width 27 height 11
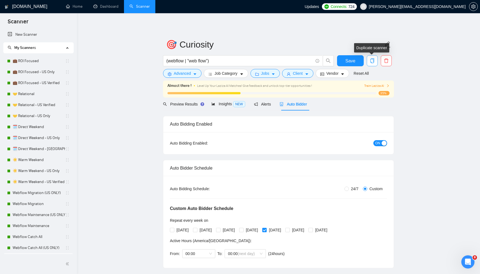
click at [371, 62] on icon "copy" at bounding box center [373, 60] width 4 height 5
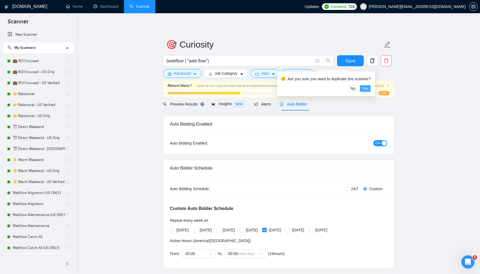
click at [366, 88] on span "Yes" at bounding box center [365, 89] width 6 height 6
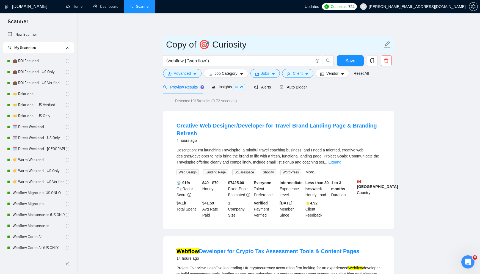
drag, startPoint x: 200, startPoint y: 43, endPoint x: 160, endPoint y: 46, distance: 39.7
click at [226, 50] on input "🎯 Curiosity" at bounding box center [274, 45] width 217 height 14
type input "🎯 Curiosity - US Only"
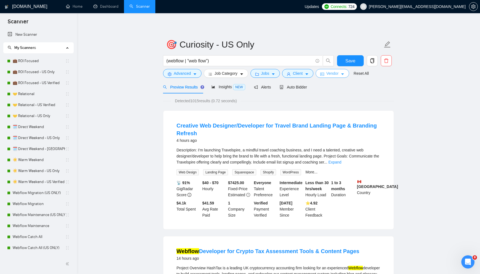
click at [329, 74] on button "Vendor" at bounding box center [333, 73] width 34 height 9
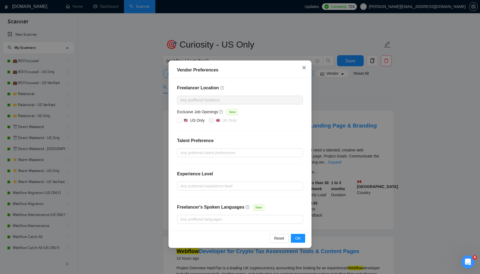
click at [307, 68] on span "Close" at bounding box center [304, 68] width 15 height 15
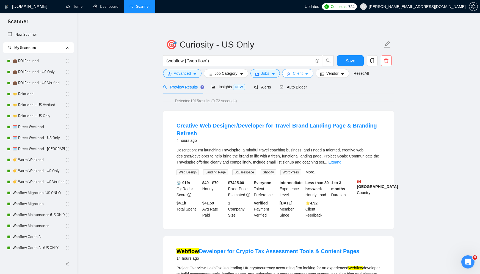
click at [307, 69] on button "Client" at bounding box center [297, 73] width 31 height 9
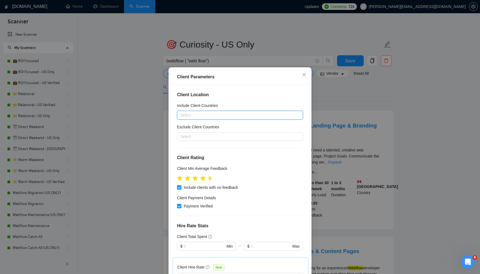
click at [257, 114] on div at bounding box center [238, 115] width 118 height 7
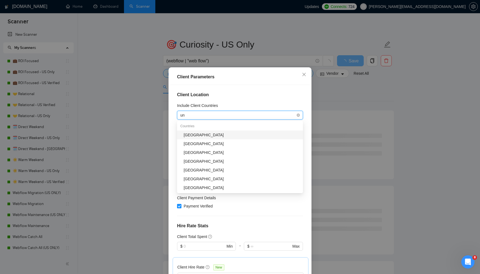
type input "uni"
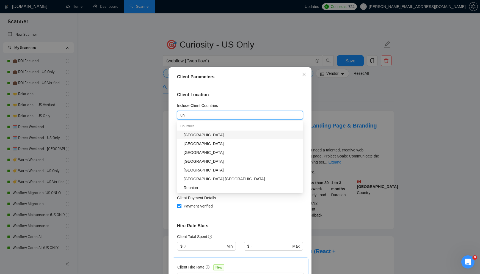
click at [227, 135] on div "[GEOGRAPHIC_DATA]" at bounding box center [242, 135] width 116 height 6
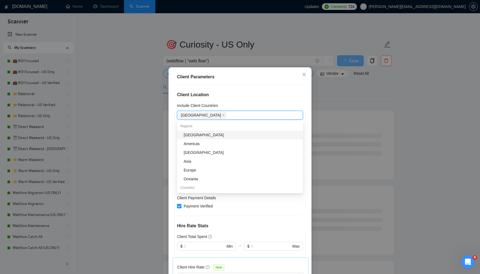
click at [259, 98] on div "Client Location Include Client Countries United States Exclude Client Countries…" at bounding box center [240, 181] width 139 height 192
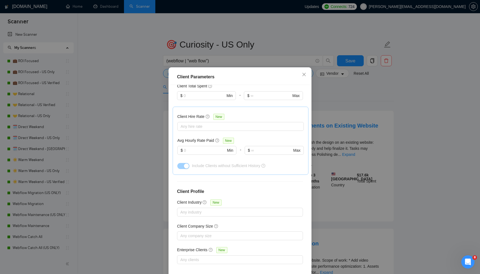
scroll to position [27, 0]
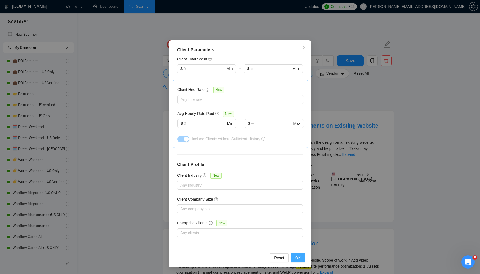
click at [296, 258] on span "OK" at bounding box center [298, 258] width 6 height 6
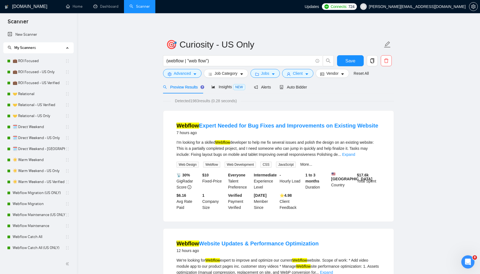
scroll to position [0, 0]
click at [295, 86] on span "Auto Bidder" at bounding box center [293, 87] width 27 height 4
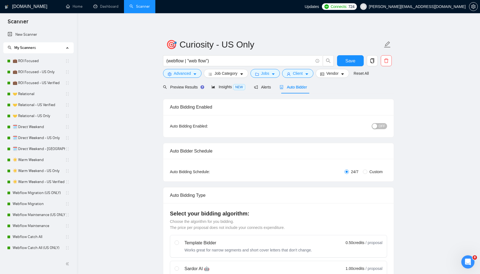
radio input "false"
radio input "true"
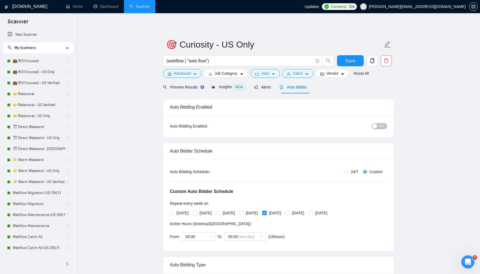
click at [382, 125] on span "OFF" at bounding box center [382, 126] width 7 height 6
click at [357, 64] on button "Save" at bounding box center [350, 60] width 27 height 11
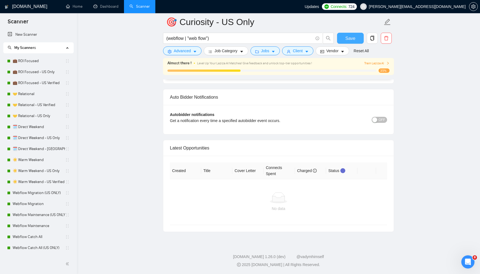
scroll to position [1395, 0]
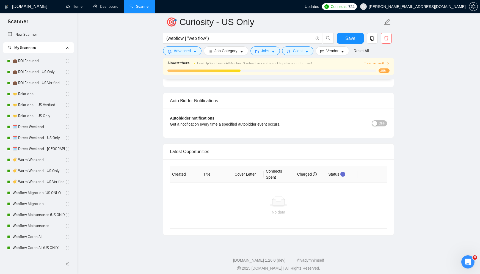
click at [384, 122] on span "OFF" at bounding box center [382, 124] width 7 height 6
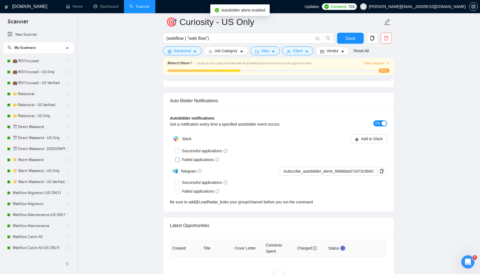
click at [178, 157] on label "Failed applications" at bounding box center [199, 160] width 46 height 6
click at [178, 158] on input "Failed applications" at bounding box center [178, 160] width 4 height 4
checkbox input "true"
click at [177, 149] on input "Successful applications" at bounding box center [178, 151] width 4 height 4
checkbox input "true"
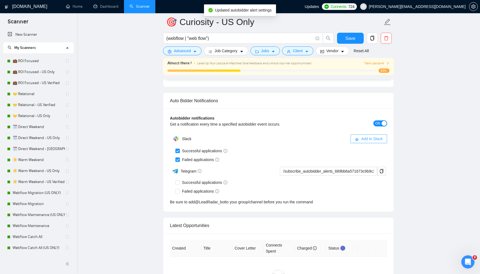
click at [369, 139] on span "Add to Slack" at bounding box center [372, 139] width 22 height 6
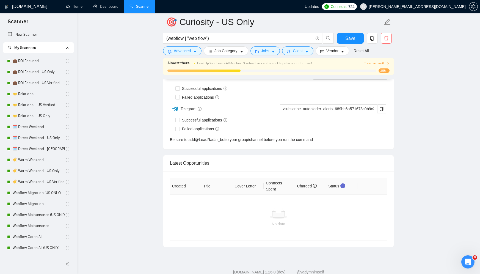
checkbox input "true"
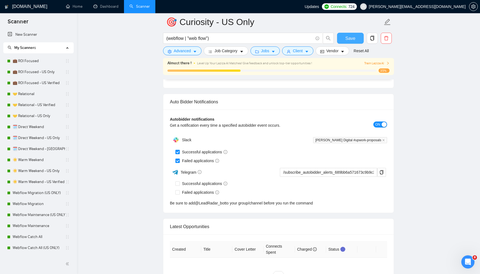
click at [355, 40] on button "Save" at bounding box center [350, 38] width 27 height 11
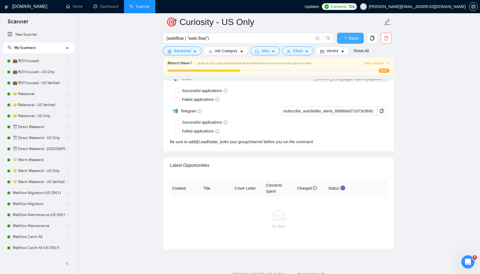
checkbox input "true"
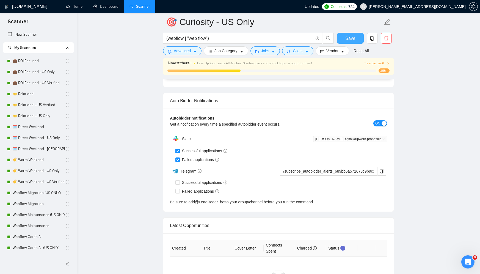
click at [355, 40] on button "Save" at bounding box center [350, 38] width 27 height 11
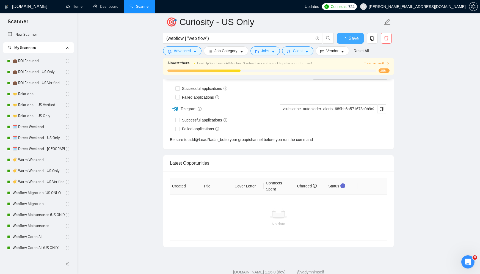
checkbox input "true"
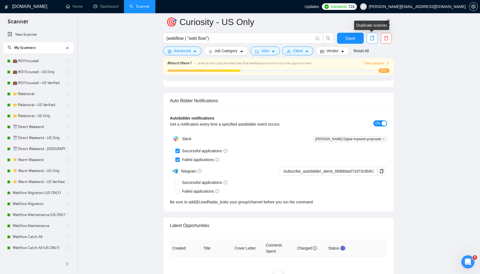
click at [375, 40] on span "copy" at bounding box center [372, 38] width 10 height 5
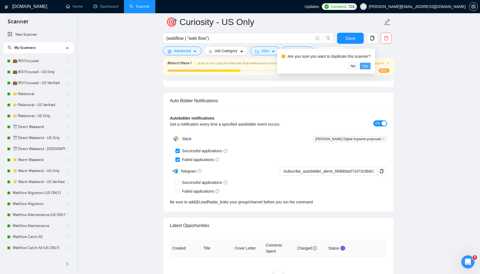
click at [368, 65] on span "Yes" at bounding box center [365, 66] width 6 height 6
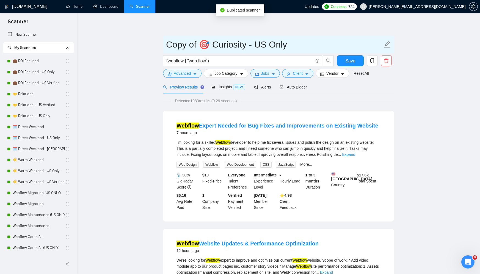
drag, startPoint x: 210, startPoint y: 42, endPoint x: 137, endPoint y: 44, distance: 73.0
drag, startPoint x: 225, startPoint y: 45, endPoint x: 241, endPoint y: 46, distance: 16.3
click at [241, 46] on input "Curiosity - US Only" at bounding box center [274, 45] width 217 height 14
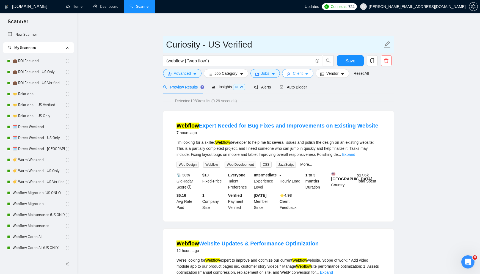
type input "Curiosity - US Verified"
click at [303, 74] on span "Client" at bounding box center [298, 73] width 10 height 6
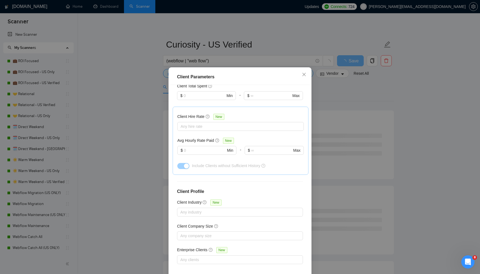
scroll to position [27, 0]
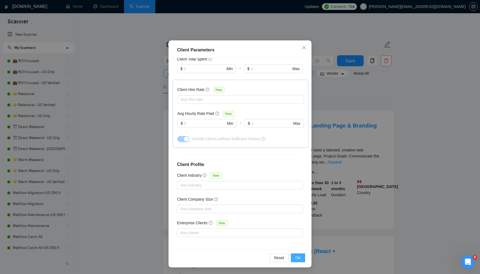
click at [297, 258] on span "OK" at bounding box center [298, 258] width 6 height 6
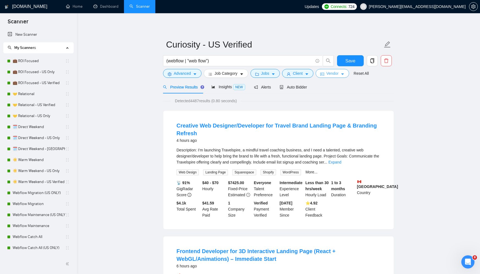
click at [339, 75] on span "Vendor" at bounding box center [333, 73] width 12 height 6
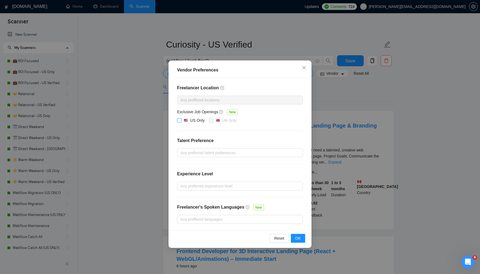
click at [200, 119] on div "US Only" at bounding box center [197, 120] width 14 height 6
click at [181, 119] on input "US Only" at bounding box center [179, 120] width 4 height 4
checkbox input "true"
click at [295, 237] on button "OK" at bounding box center [298, 238] width 14 height 9
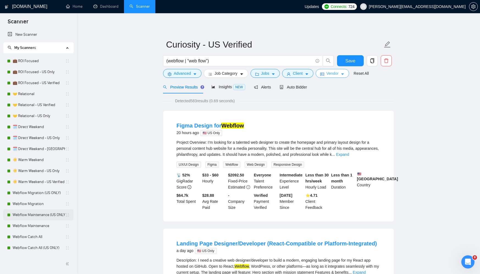
scroll to position [32, 0]
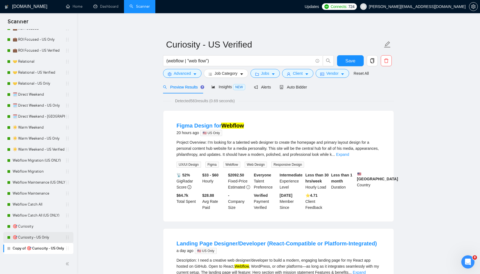
drag, startPoint x: 2, startPoint y: 240, endPoint x: 16, endPoint y: 236, distance: 14.4
click at [16, 236] on ul "New Scanner My Scanners 💼 ROI Focused 💼 ROI Focused - US Only 💼 ROI Focused - U…" at bounding box center [38, 126] width 77 height 258
click at [355, 64] on span "Save" at bounding box center [351, 61] width 10 height 7
click at [307, 88] on span "Auto Bidder" at bounding box center [293, 87] width 27 height 4
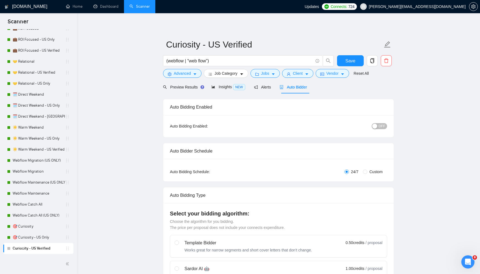
radio input "false"
radio input "true"
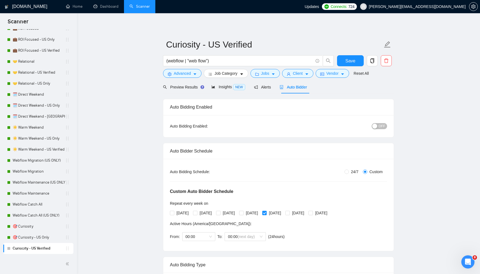
click at [386, 131] on div "Auto Bidding Enabled: OFF" at bounding box center [278, 126] width 231 height 22
click at [380, 121] on div "Auto Bidding Enabled: OFF" at bounding box center [278, 126] width 231 height 22
click at [380, 122] on div "OFF" at bounding box center [351, 126] width 72 height 9
click at [379, 126] on span "OFF" at bounding box center [382, 126] width 7 height 6
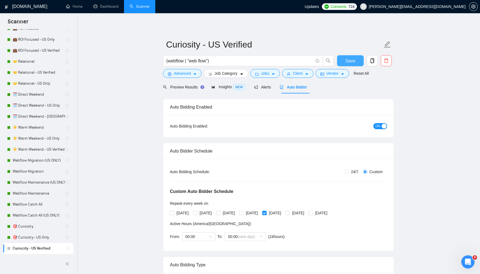
click at [351, 58] on span "Save" at bounding box center [351, 61] width 10 height 7
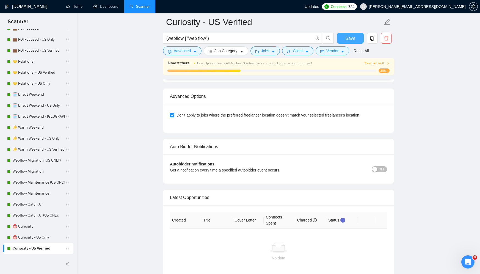
scroll to position [1353, 0]
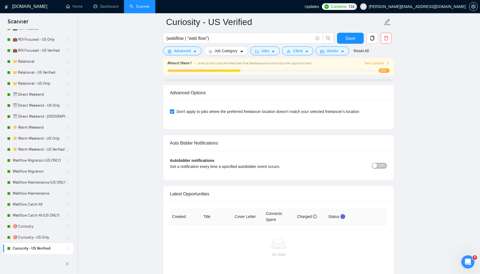
click at [373, 165] on div "button" at bounding box center [375, 165] width 5 height 5
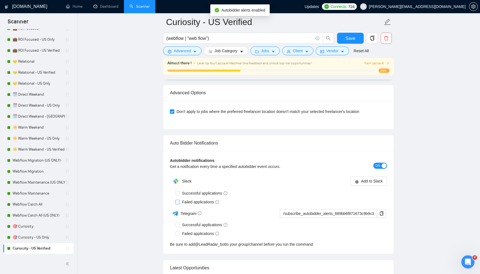
click at [190, 200] on span "Failed applications" at bounding box center [201, 202] width 42 height 6
click at [179, 200] on input "Failed applications" at bounding box center [178, 202] width 4 height 4
checkbox input "true"
click at [185, 191] on span "Successful applications" at bounding box center [205, 193] width 50 height 6
click at [179, 191] on input "Successful applications" at bounding box center [178, 193] width 4 height 4
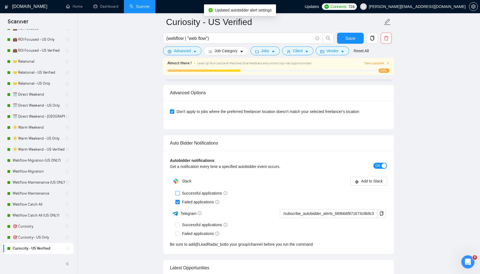
checkbox input "true"
click at [374, 181] on span "Add to Slack" at bounding box center [372, 181] width 22 height 6
click at [349, 39] on span "Save" at bounding box center [351, 38] width 10 height 7
click at [20, 236] on link "🎯 Curiosity - US Only" at bounding box center [39, 237] width 53 height 11
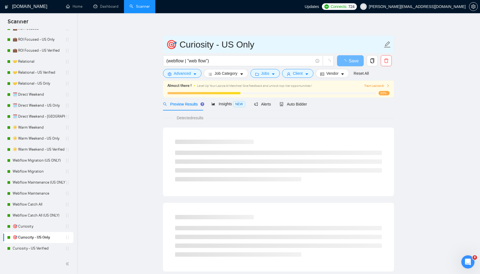
drag, startPoint x: 174, startPoint y: 43, endPoint x: 163, endPoint y: 43, distance: 10.2
click at [163, 43] on span "🎯 Curiosity - US Only" at bounding box center [278, 44] width 231 height 17
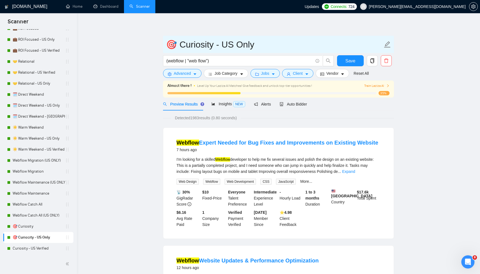
click at [163, 43] on span "🎯 Curiosity - US Only" at bounding box center [278, 44] width 231 height 17
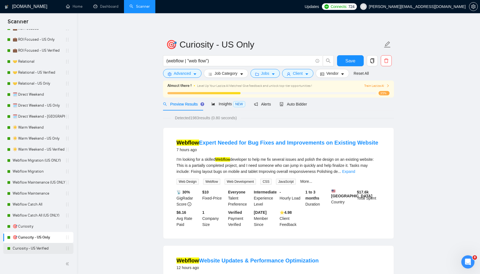
click at [22, 247] on link "Curiosity - US Verified" at bounding box center [39, 248] width 53 height 11
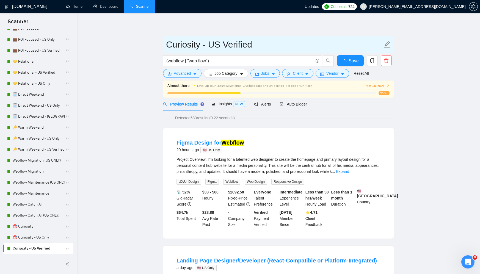
click at [167, 44] on input "Curiosity - US Verified" at bounding box center [274, 45] width 217 height 14
paste input "🎯"
type input "🎯 Curiosity - US Verified"
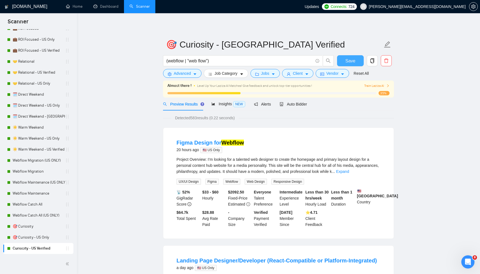
click at [345, 61] on button "Save" at bounding box center [350, 60] width 27 height 11
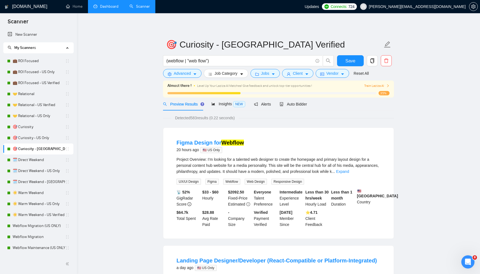
click at [95, 7] on link "Dashboard" at bounding box center [106, 6] width 25 height 5
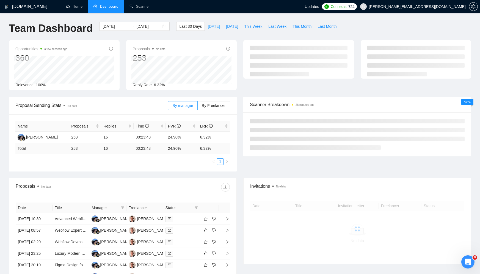
click at [214, 25] on span "[DATE]" at bounding box center [214, 26] width 12 height 6
type input "[DATE]"
